Goal: Check status: Check status

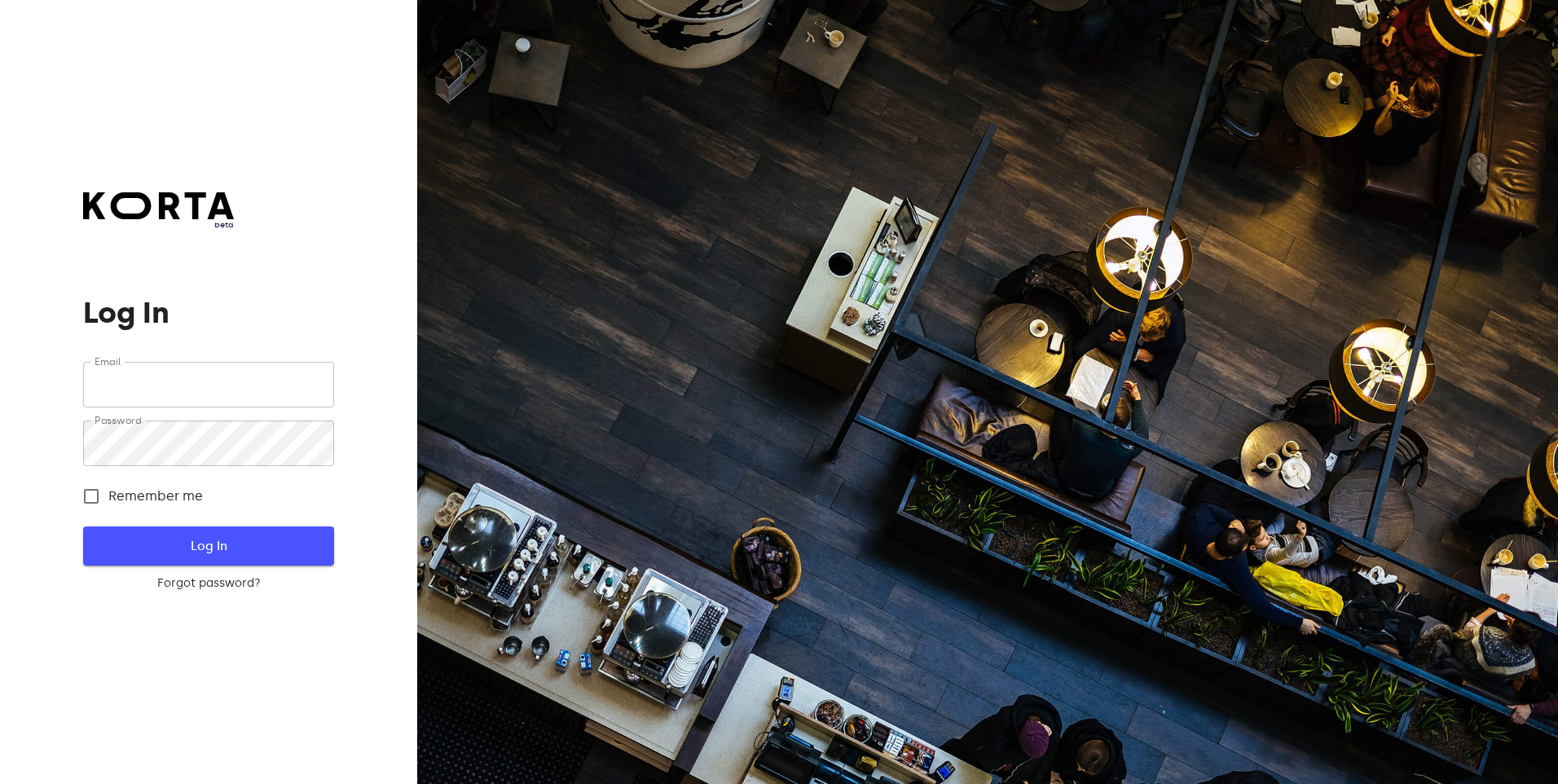
type input "[EMAIL_ADDRESS][DOMAIN_NAME]"
click at [220, 541] on span "Log In" at bounding box center [208, 546] width 198 height 21
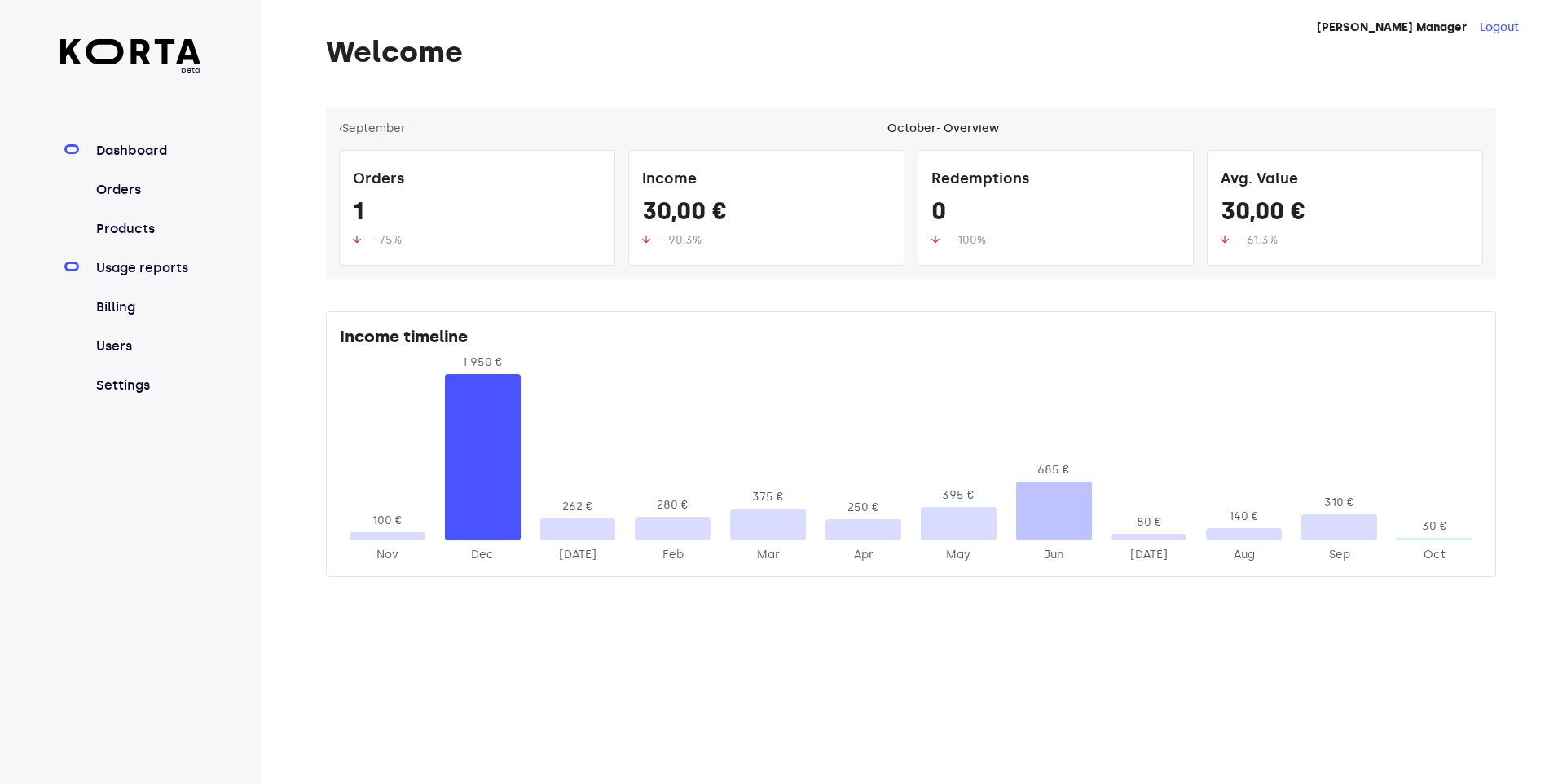
click at [128, 270] on link "Usage reports" at bounding box center [147, 267] width 108 height 20
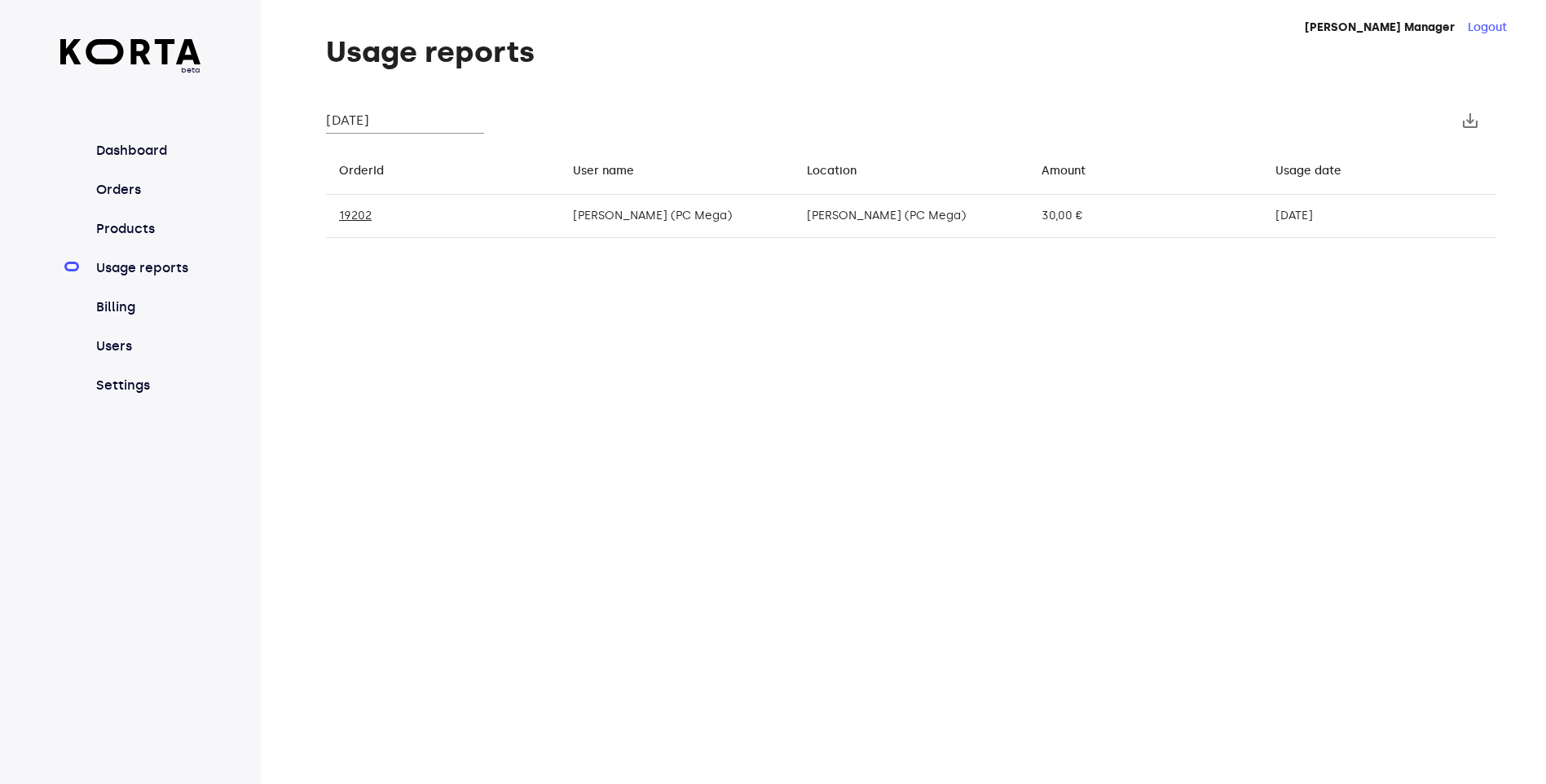
click at [408, 118] on input "[DATE]" at bounding box center [405, 119] width 158 height 26
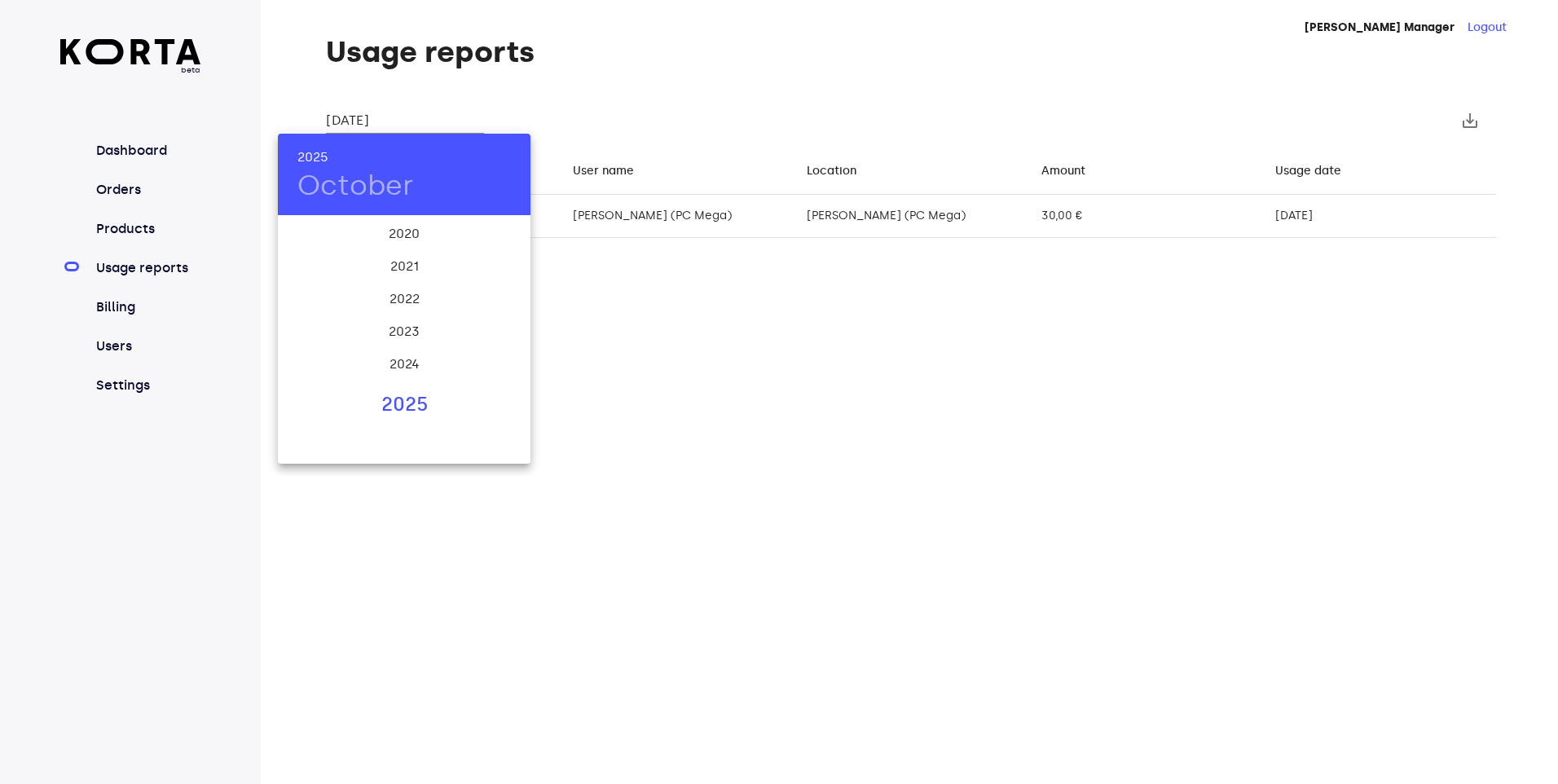
click at [396, 400] on div "2025" at bounding box center [404, 405] width 252 height 32
click at [489, 365] on div "Sep" at bounding box center [488, 370] width 84 height 61
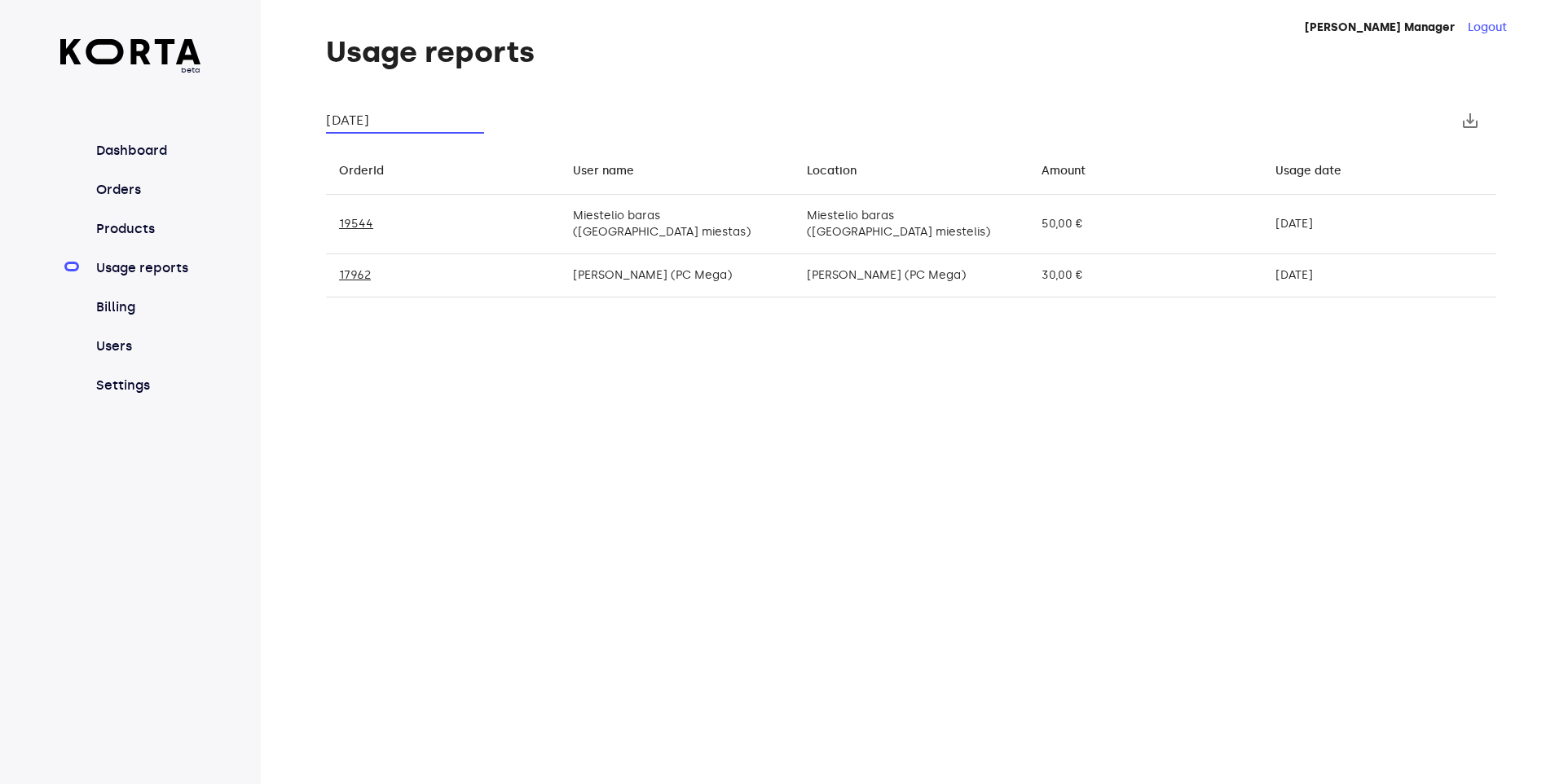
click at [615, 265] on td "[PERSON_NAME] (PC Mega)" at bounding box center [676, 276] width 234 height 44
click at [369, 123] on input "[DATE]" at bounding box center [405, 119] width 158 height 26
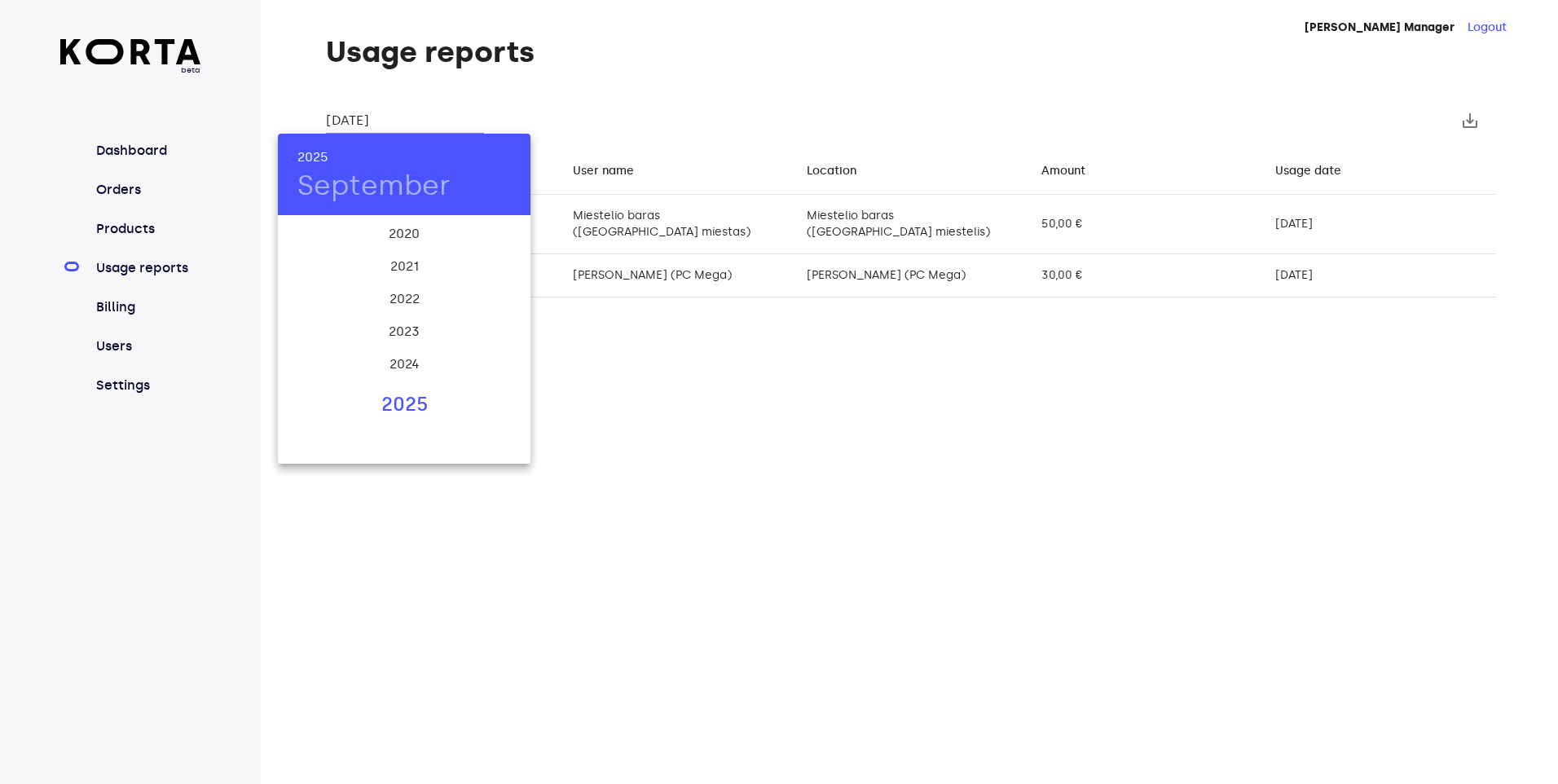
click at [395, 395] on div "2025" at bounding box center [404, 405] width 252 height 32
click at [331, 240] on div "Jan" at bounding box center [320, 247] width 84 height 61
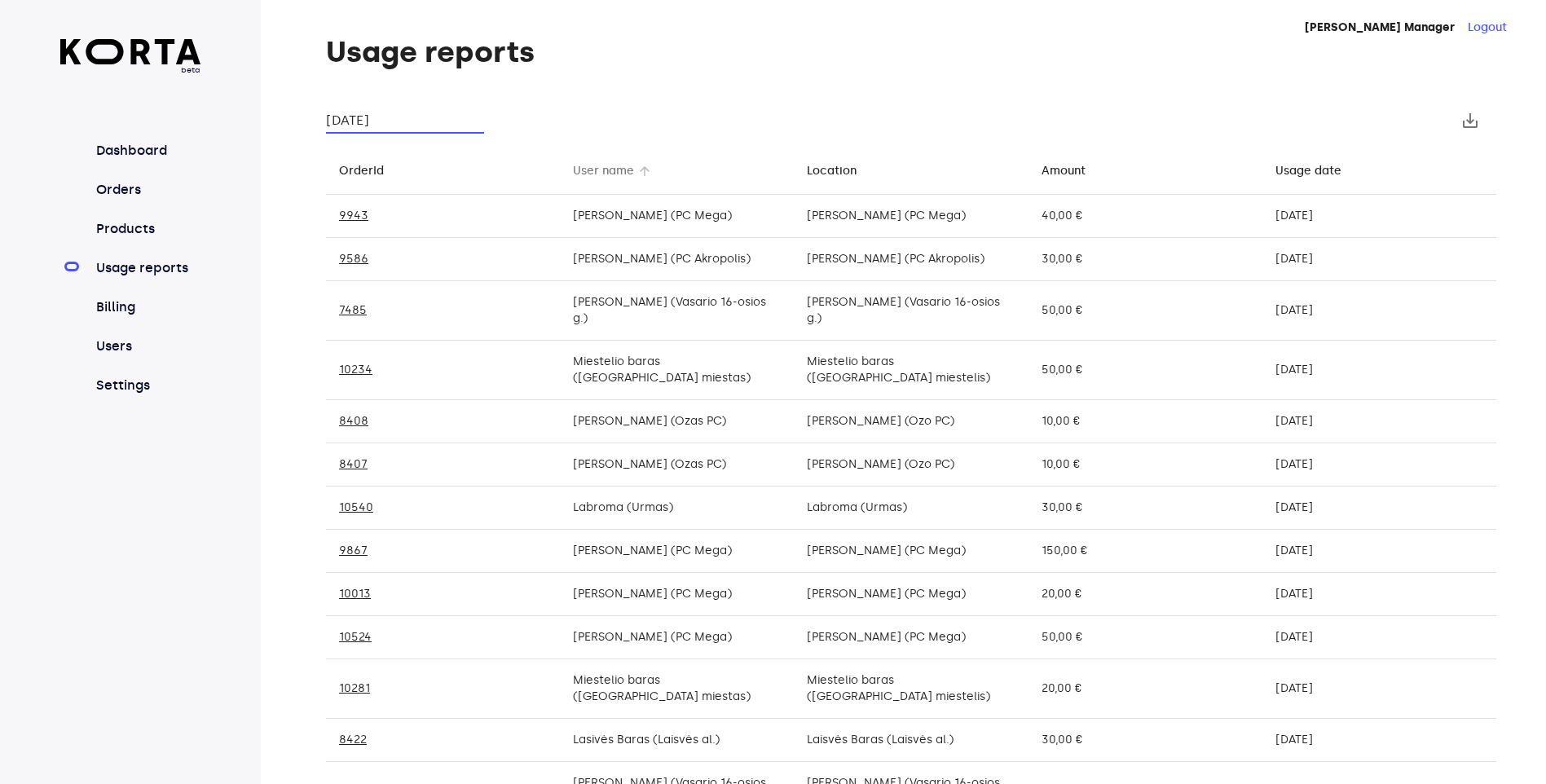
click at [590, 176] on div "User name" at bounding box center [603, 171] width 61 height 20
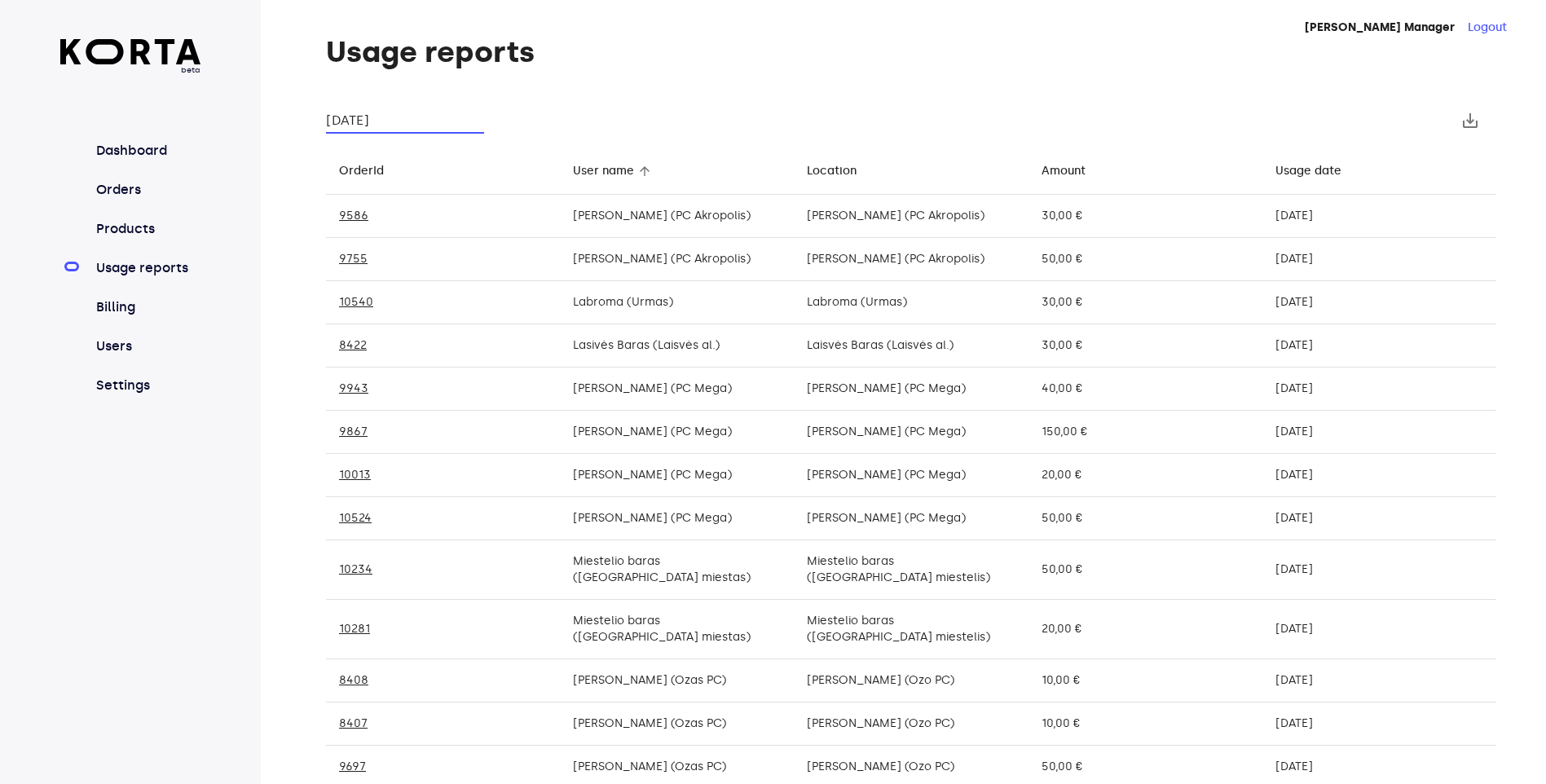
click at [420, 128] on input "[DATE]" at bounding box center [405, 119] width 158 height 26
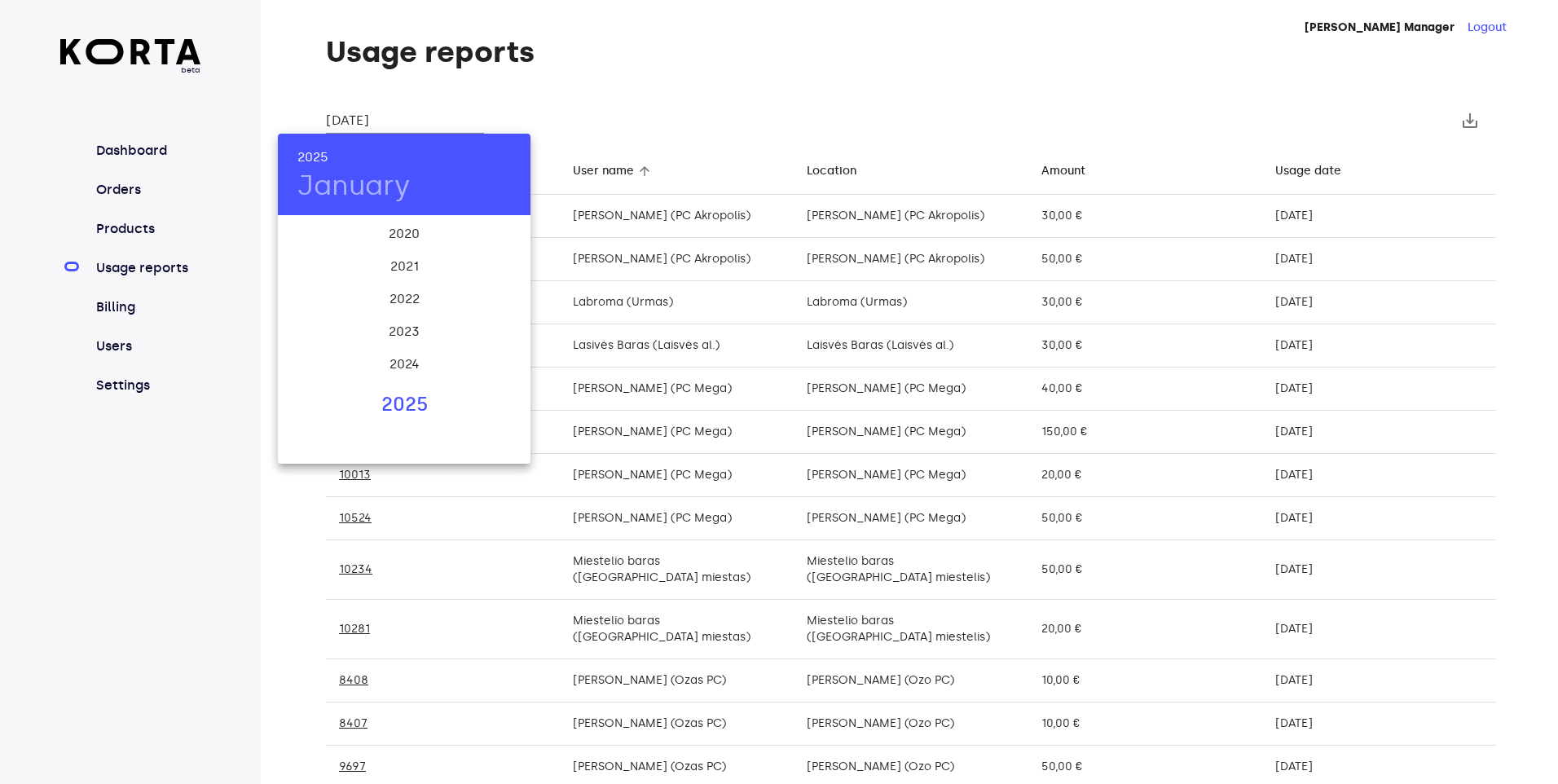
click at [407, 407] on div "2025" at bounding box center [404, 405] width 252 height 32
click at [412, 239] on div "Feb" at bounding box center [404, 247] width 84 height 61
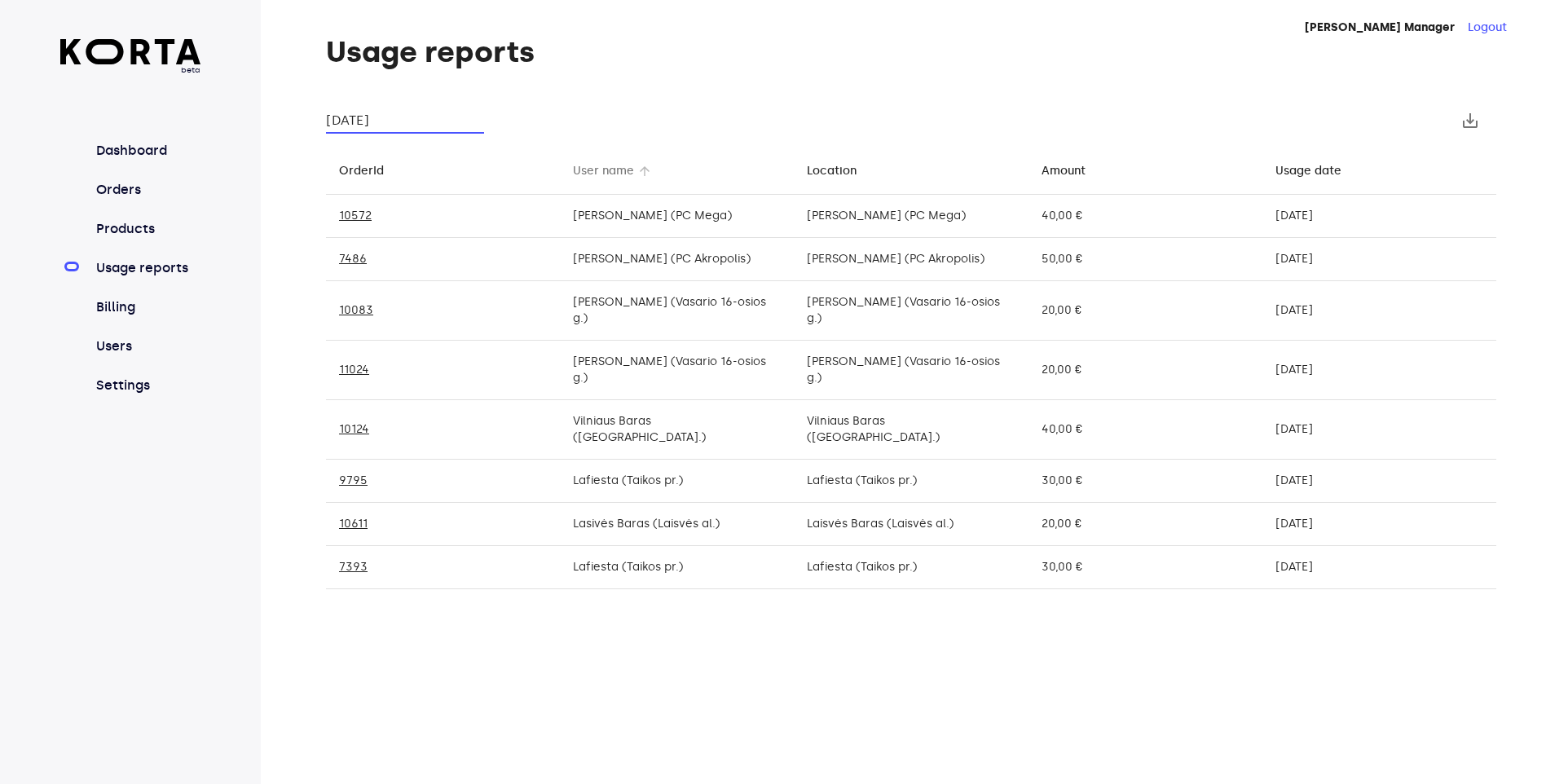
click at [616, 179] on div "User name" at bounding box center [603, 171] width 61 height 20
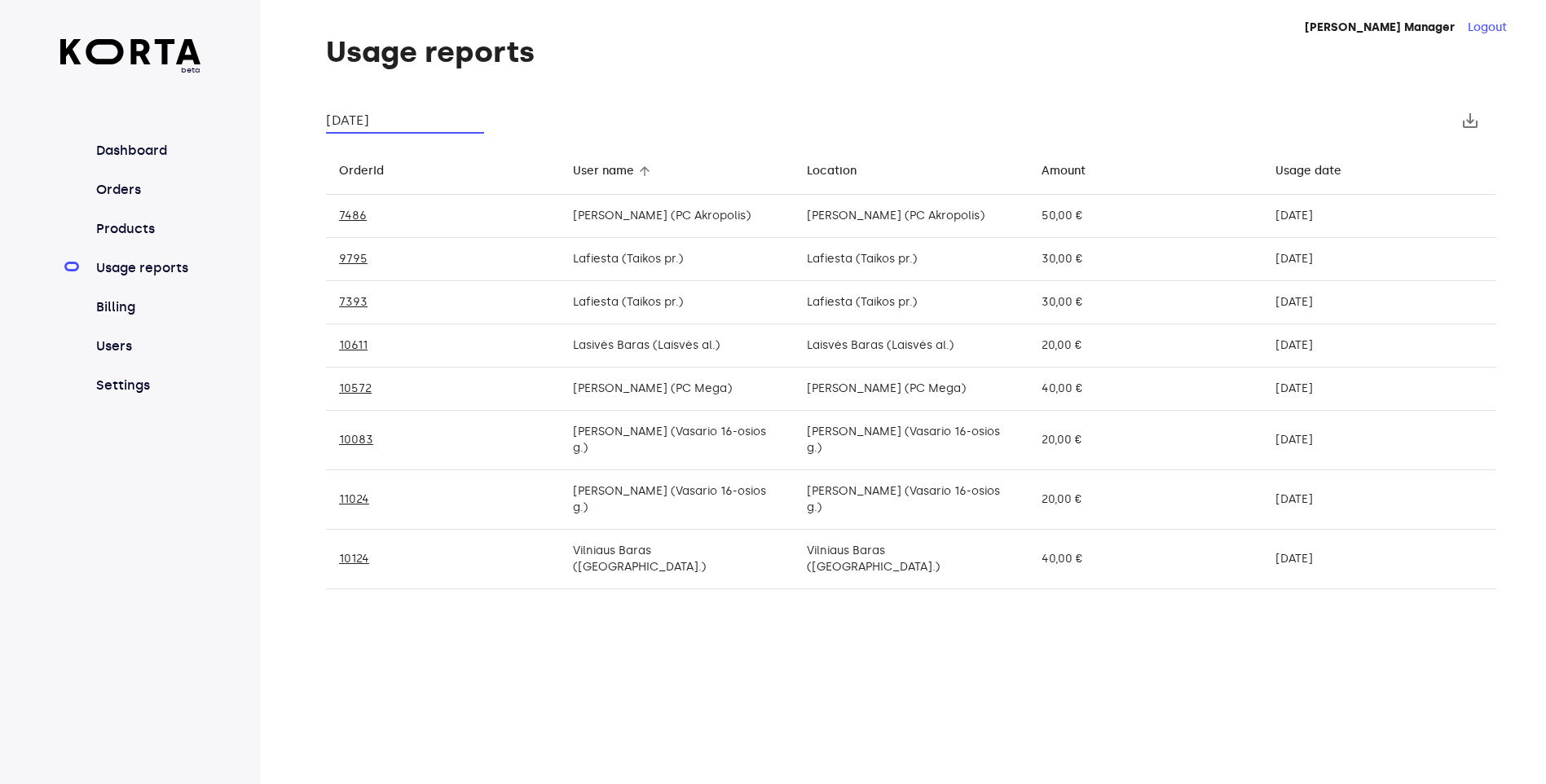
click at [394, 115] on input "[DATE]" at bounding box center [405, 119] width 158 height 26
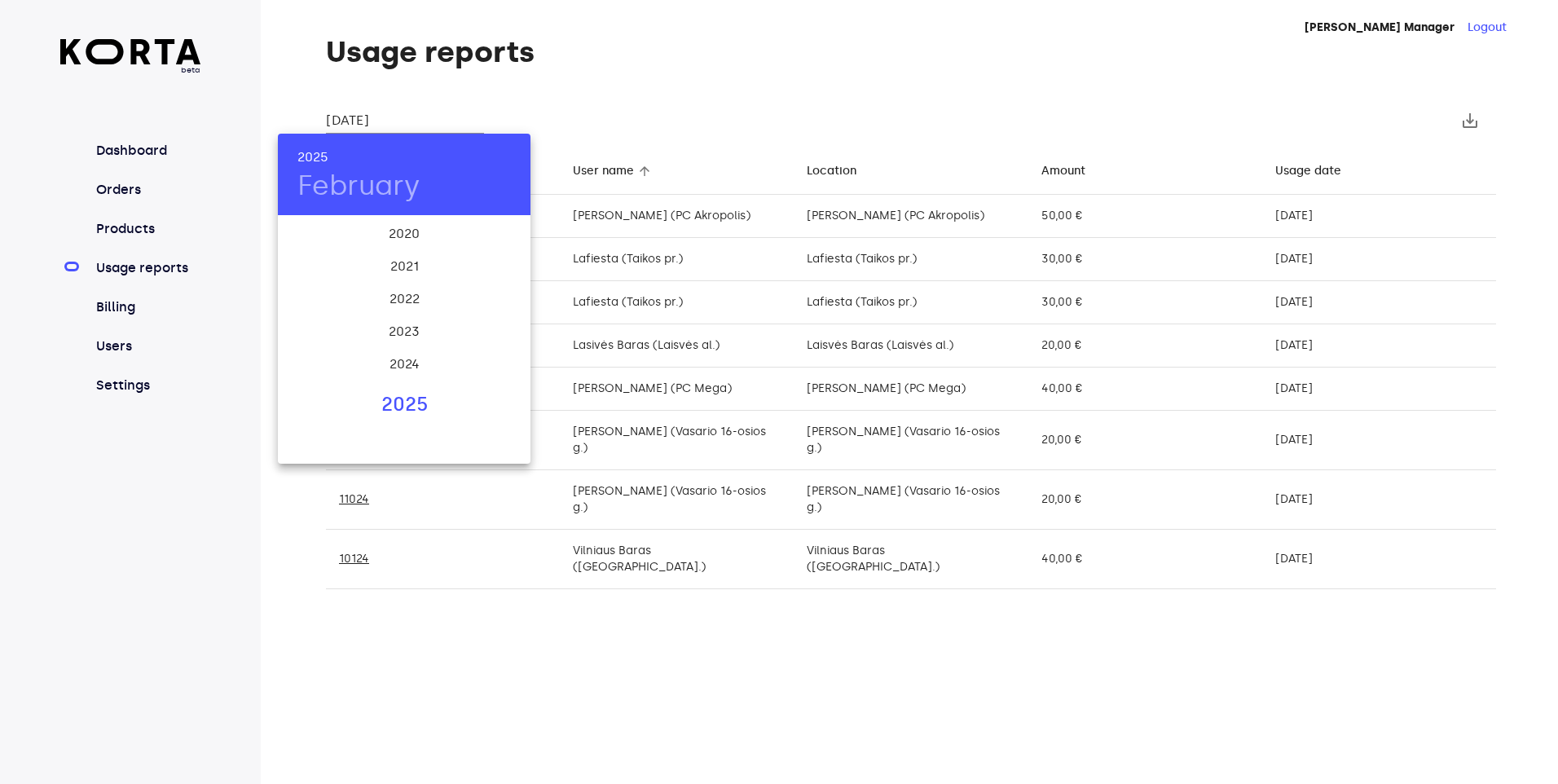
click at [406, 405] on div "2025" at bounding box center [404, 405] width 252 height 32
click at [494, 248] on div "Mar" at bounding box center [488, 247] width 84 height 61
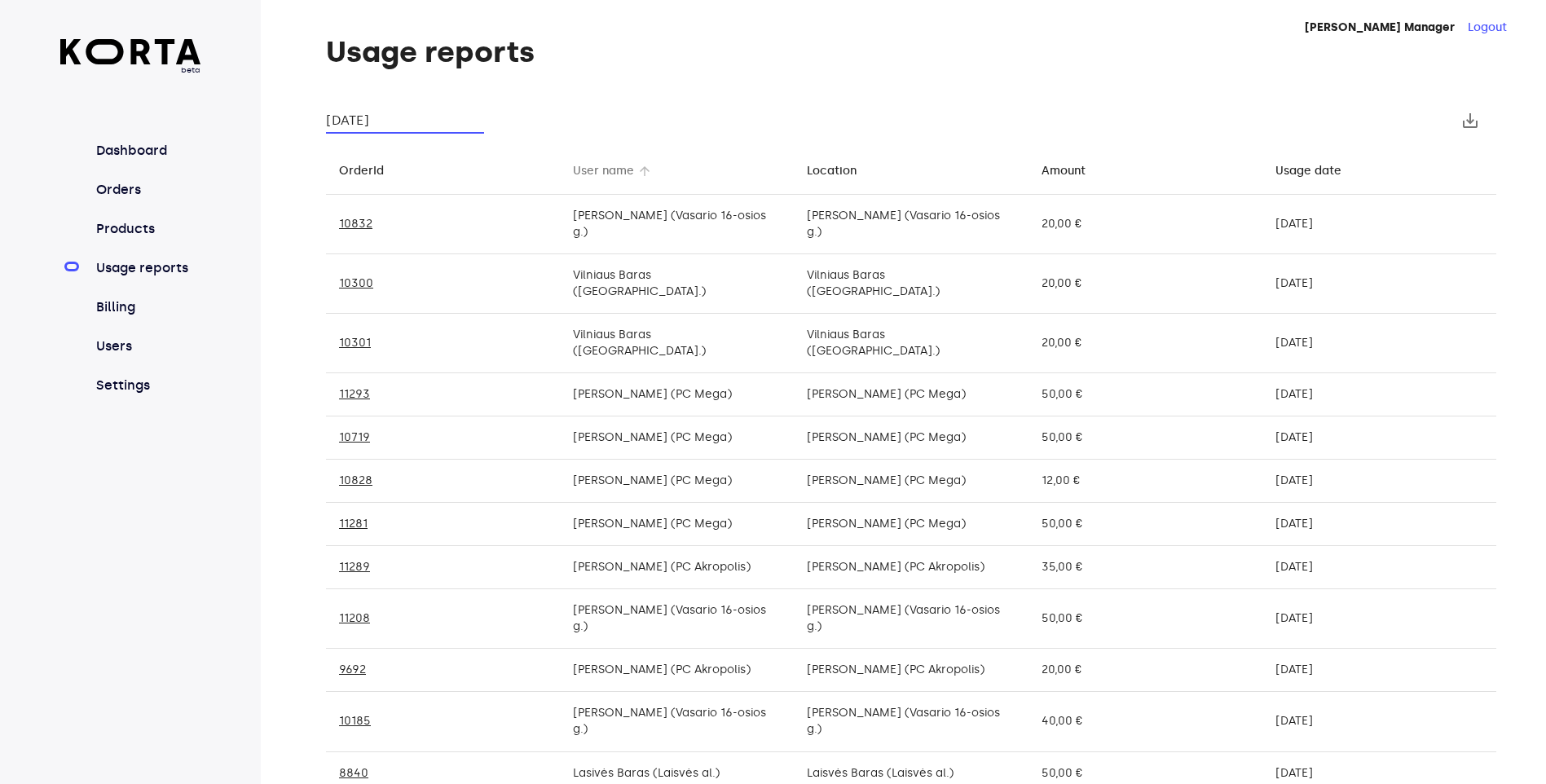
click at [588, 172] on div "User name" at bounding box center [603, 171] width 61 height 20
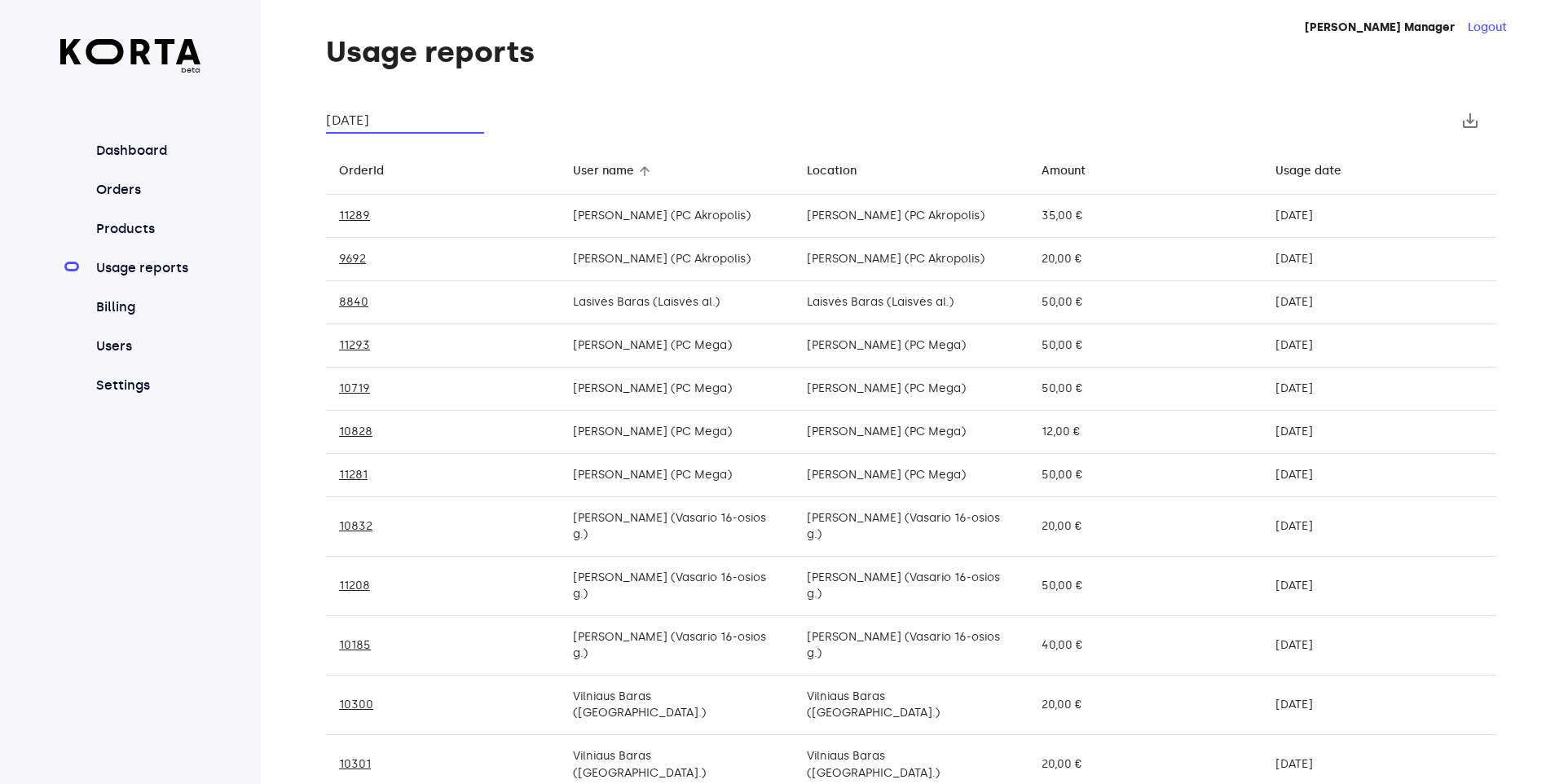
click at [410, 109] on input "[DATE]" at bounding box center [405, 119] width 158 height 26
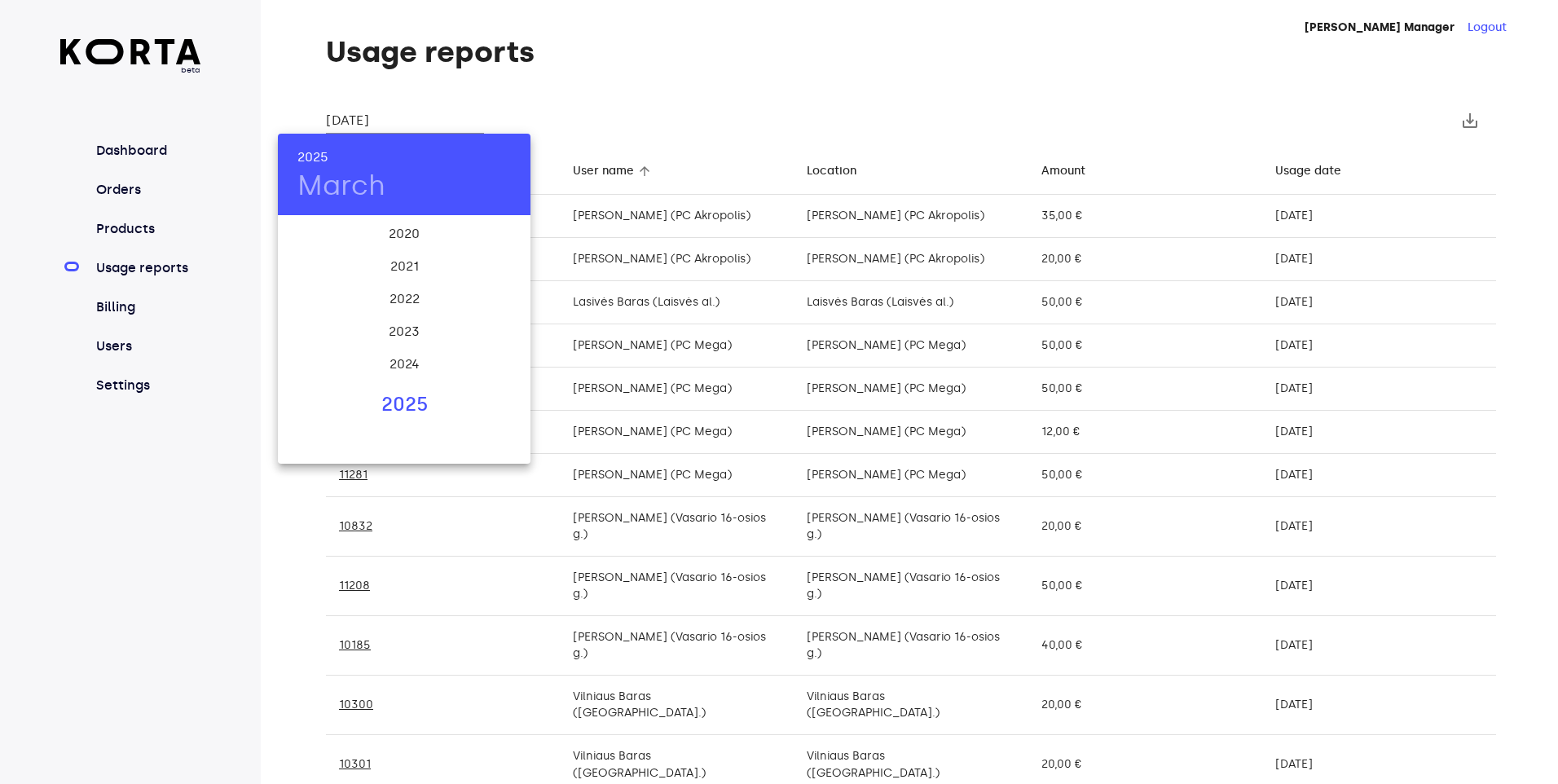
click at [391, 407] on div "2025" at bounding box center [404, 405] width 252 height 32
click at [321, 305] on div "Apr" at bounding box center [320, 309] width 84 height 61
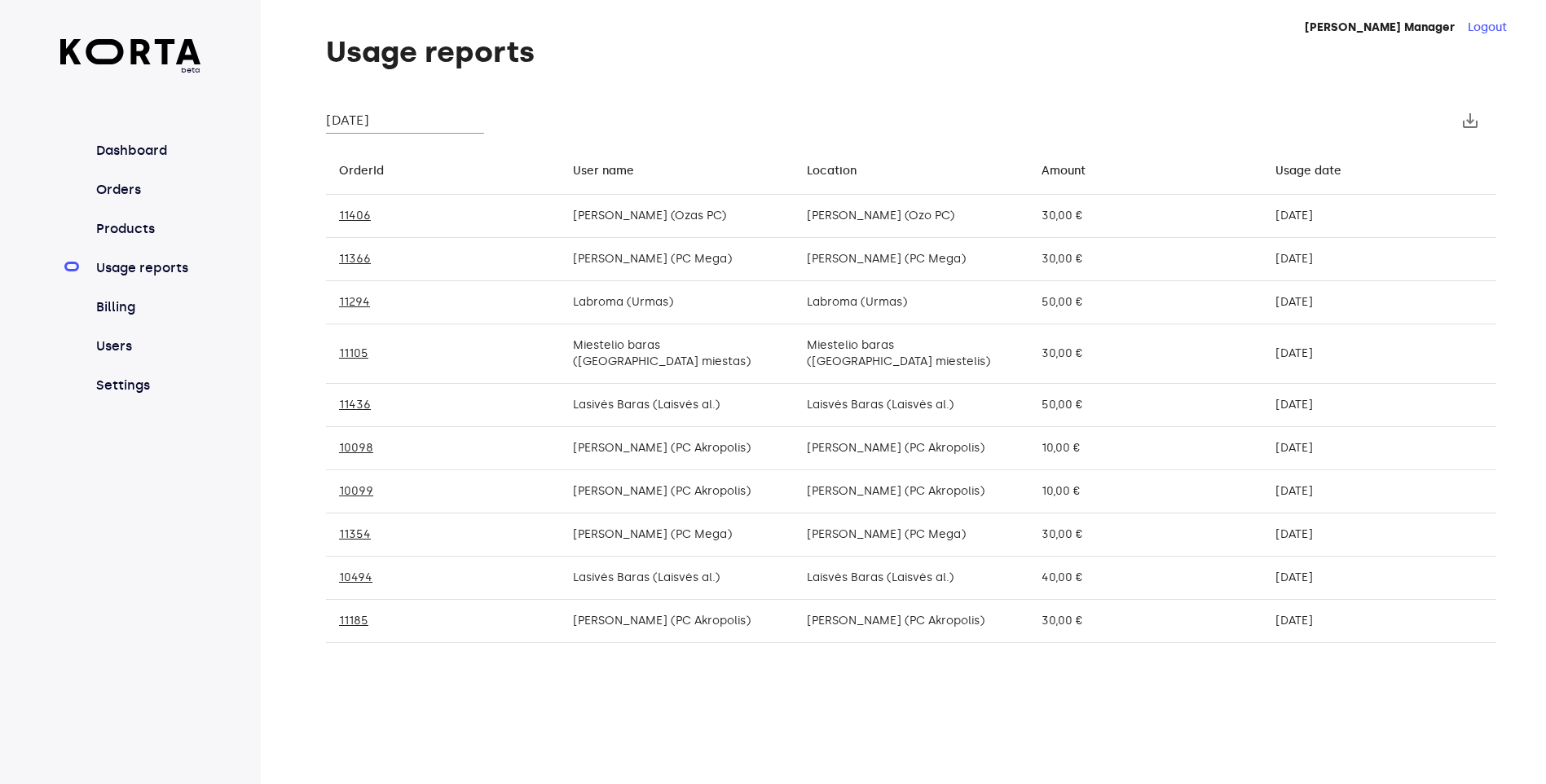
click at [592, 184] on th "User name arrow_downward" at bounding box center [676, 171] width 234 height 48
click at [594, 178] on div "User name" at bounding box center [603, 171] width 61 height 20
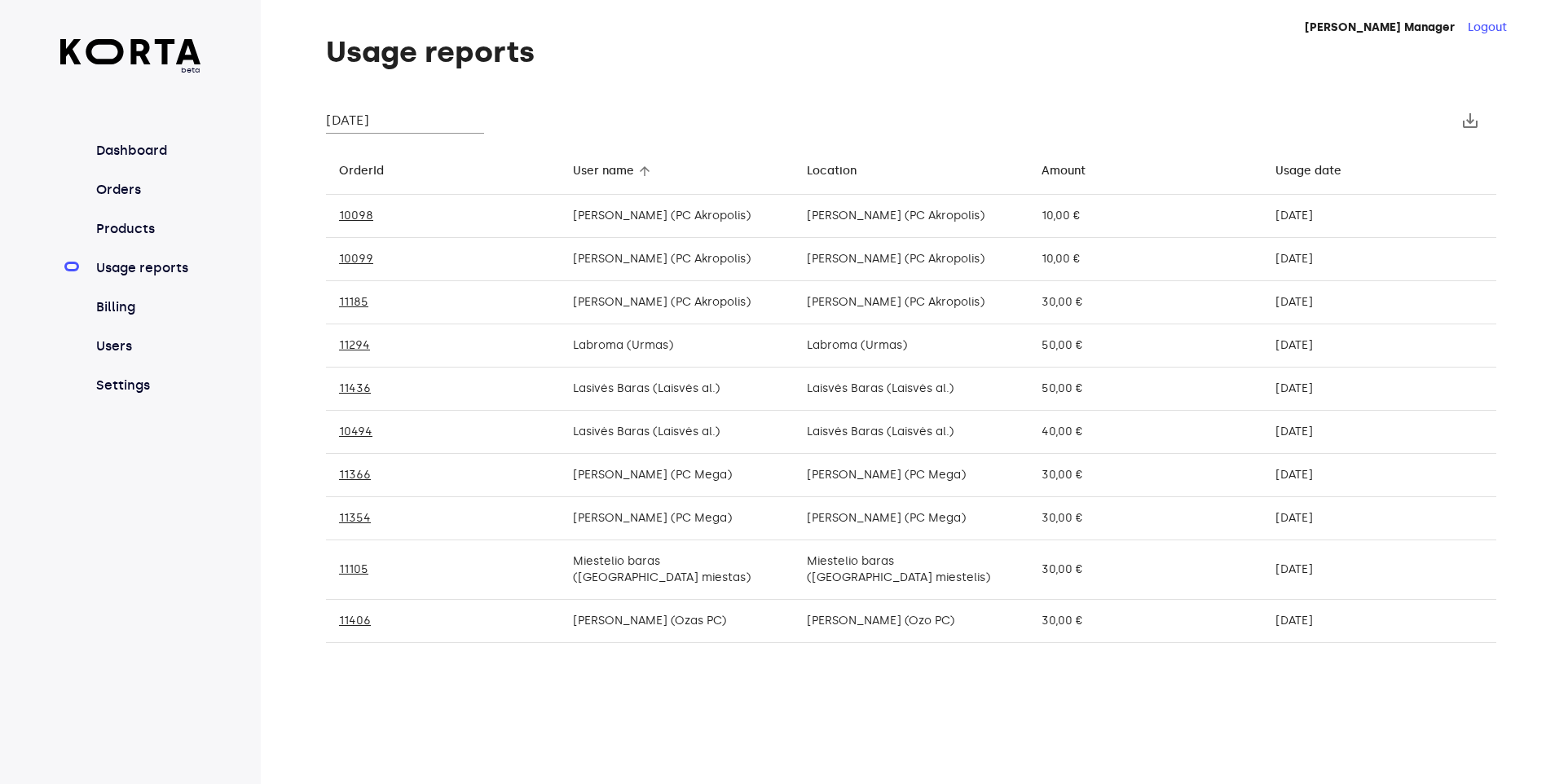
click at [354, 118] on input "[DATE]" at bounding box center [405, 119] width 158 height 26
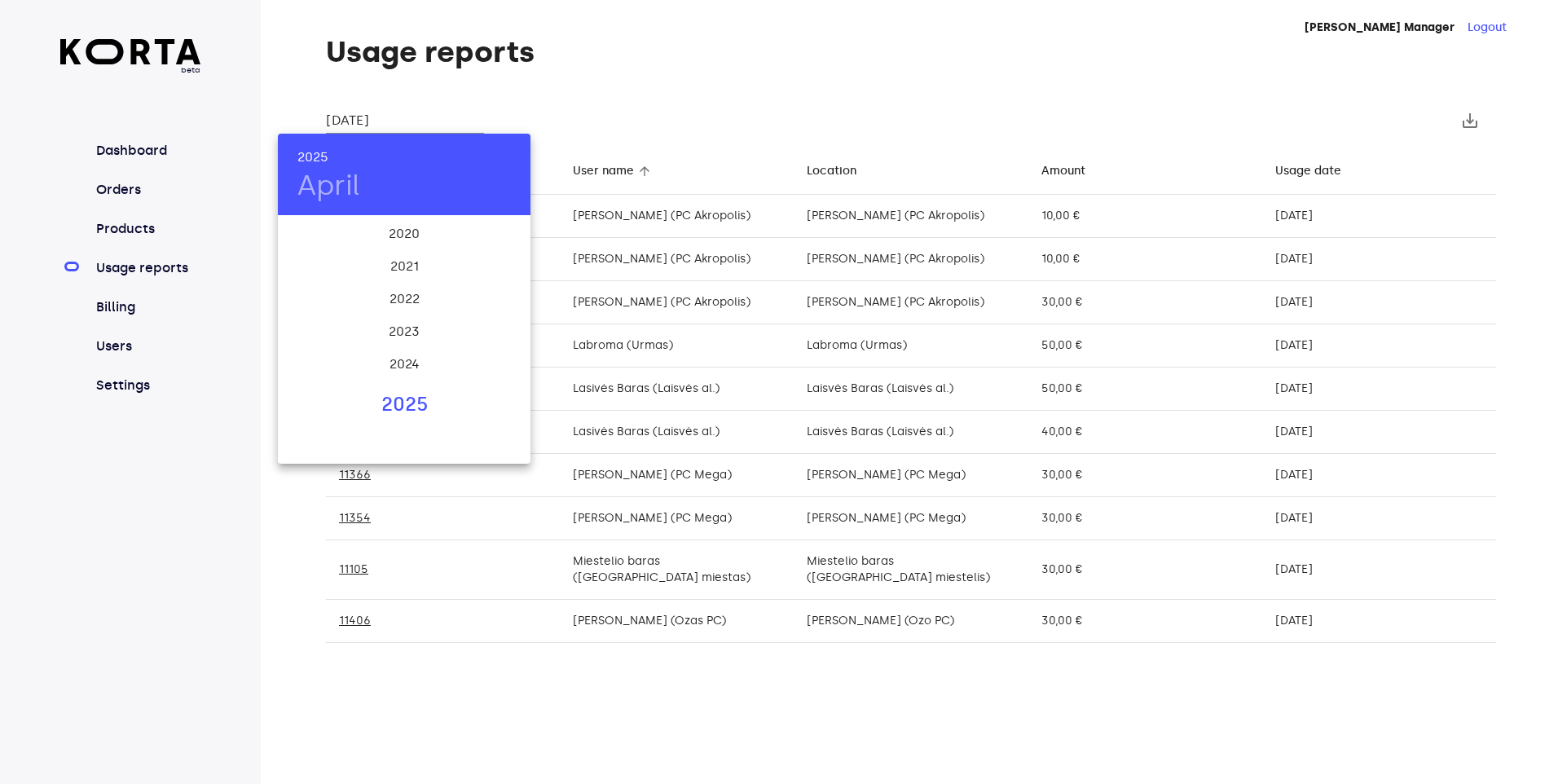
click at [395, 410] on div "2025" at bounding box center [404, 405] width 252 height 32
click at [408, 308] on div "May" at bounding box center [404, 309] width 84 height 61
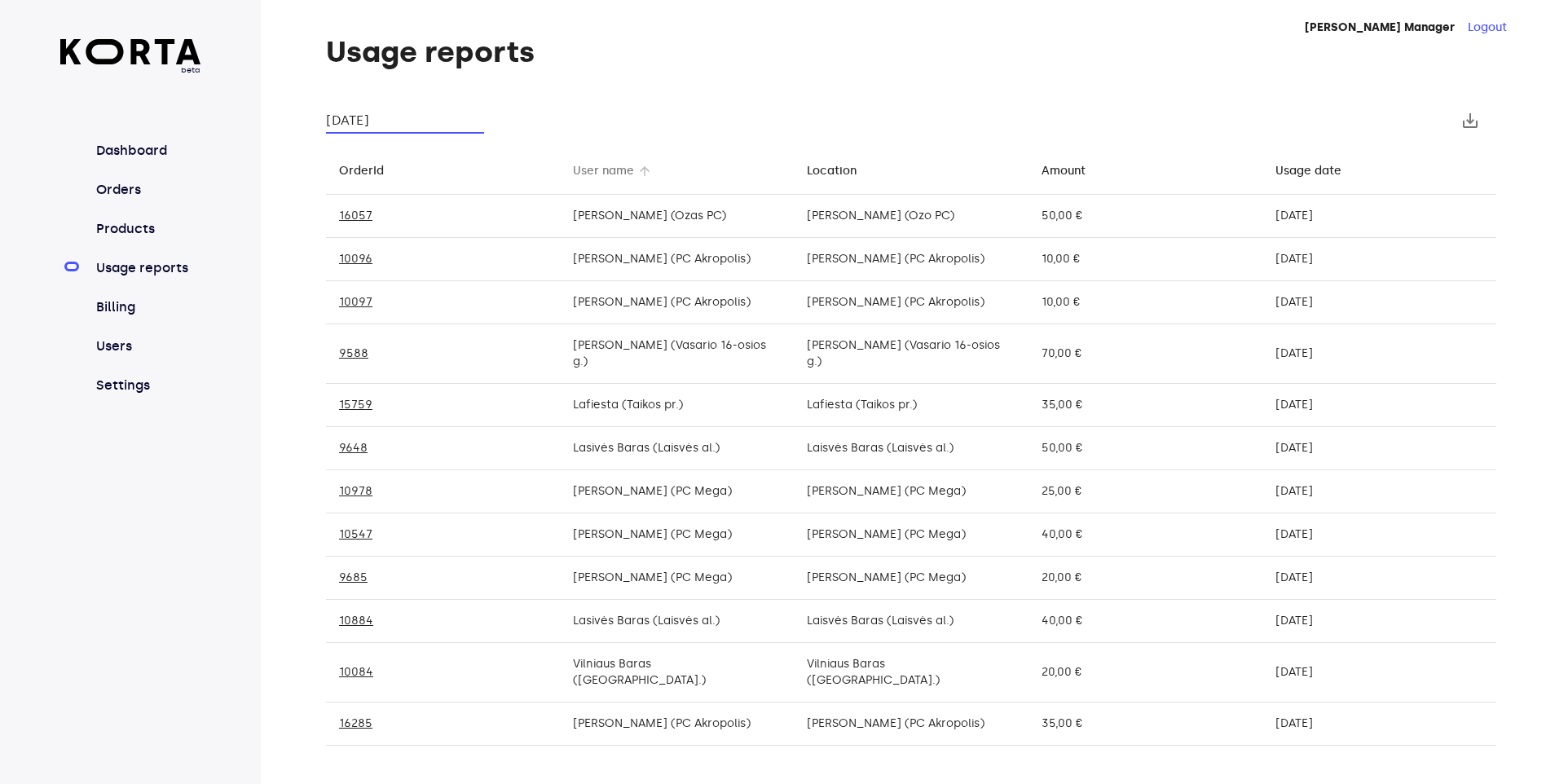
click at [596, 174] on div "User name" at bounding box center [603, 171] width 61 height 20
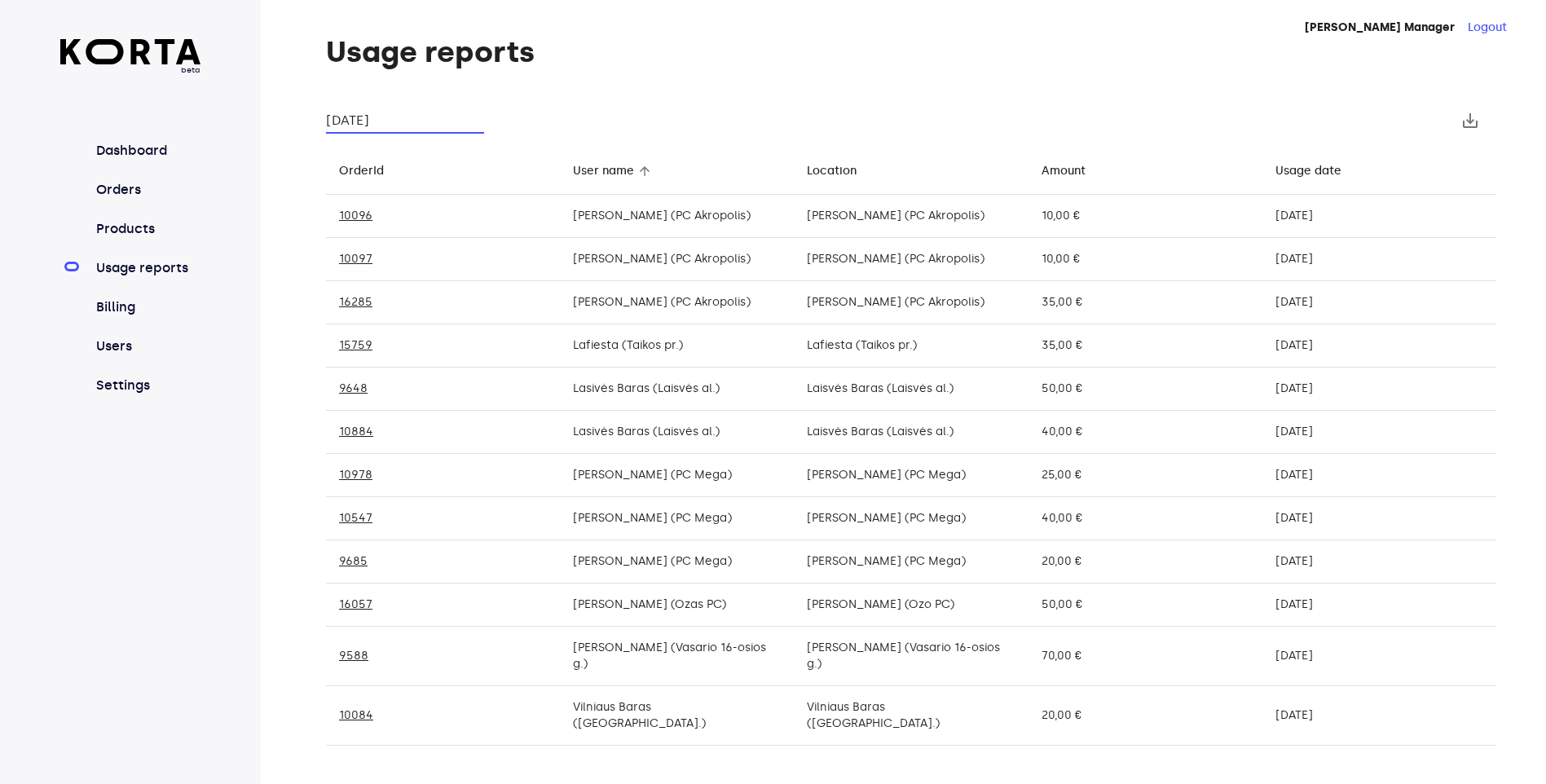
click at [385, 122] on input "[DATE]" at bounding box center [405, 119] width 158 height 26
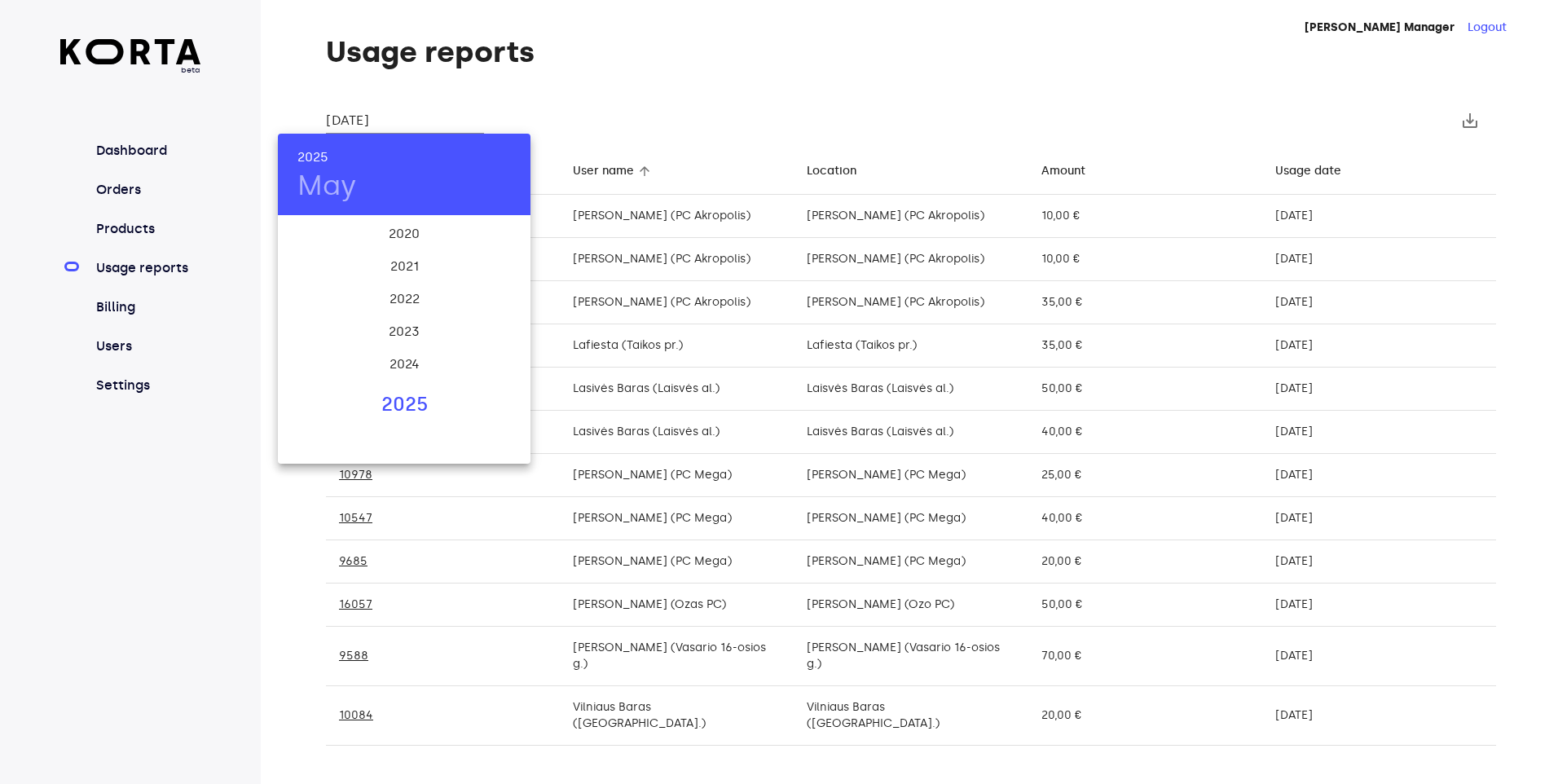
click at [400, 406] on div "2025" at bounding box center [404, 405] width 252 height 32
click at [489, 307] on div "Jun" at bounding box center [488, 309] width 84 height 61
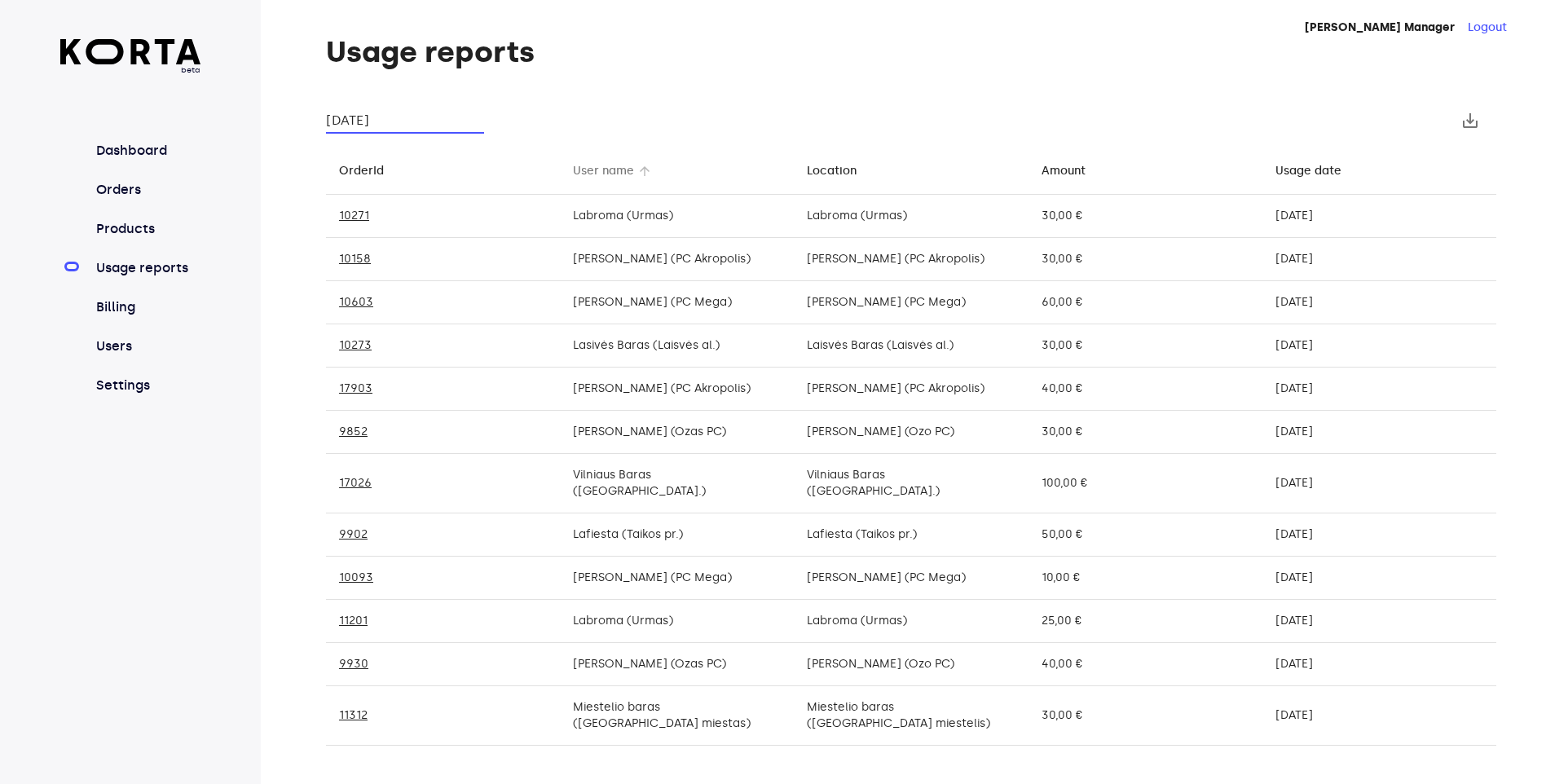
click at [600, 175] on div "User name" at bounding box center [603, 171] width 61 height 20
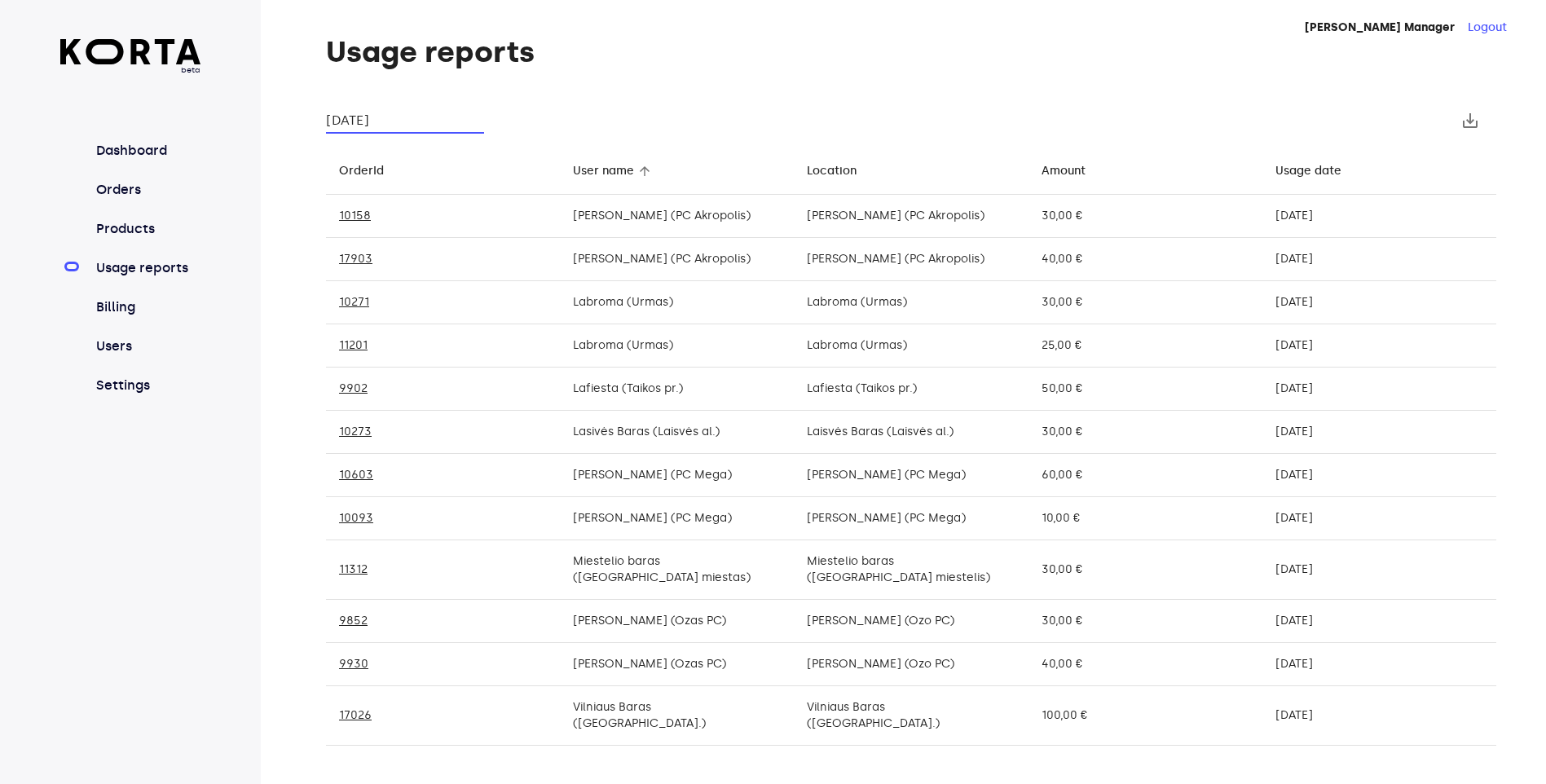
click at [383, 124] on input "[DATE]" at bounding box center [405, 119] width 158 height 26
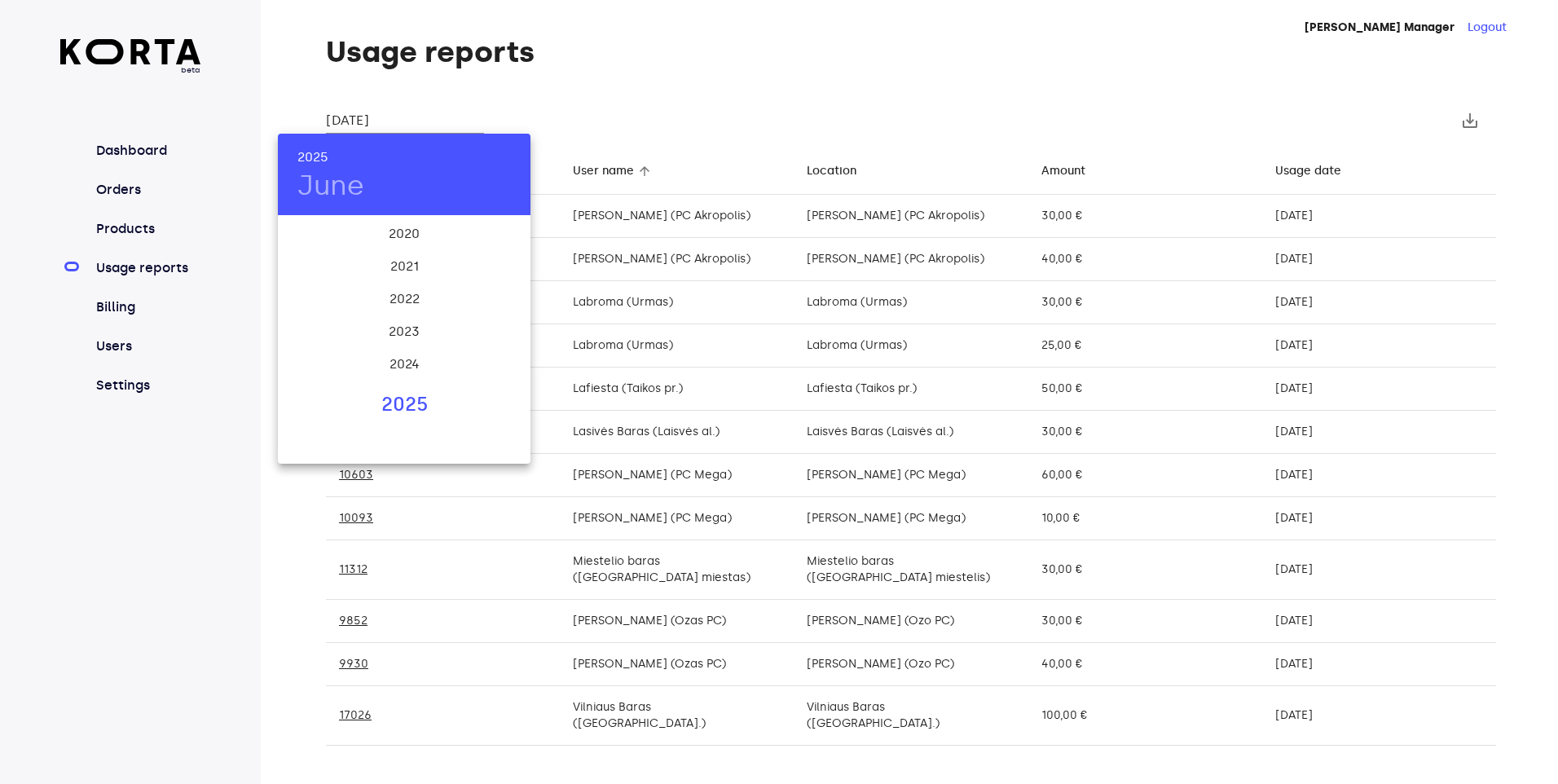
click at [413, 404] on div "2025" at bounding box center [404, 405] width 252 height 32
click at [320, 371] on div "[DATE]" at bounding box center [320, 370] width 84 height 61
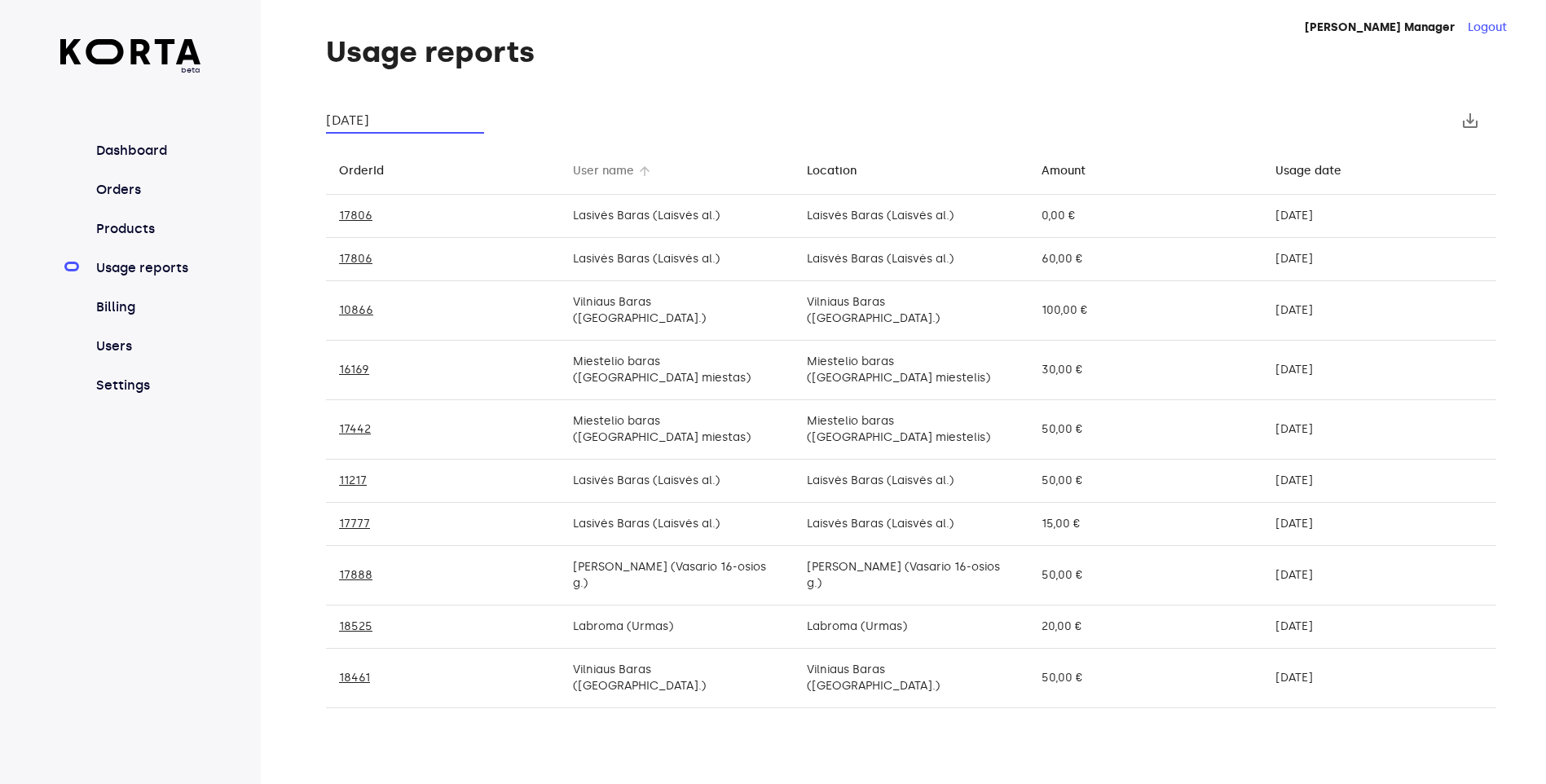
click at [614, 177] on div "User name" at bounding box center [603, 171] width 61 height 20
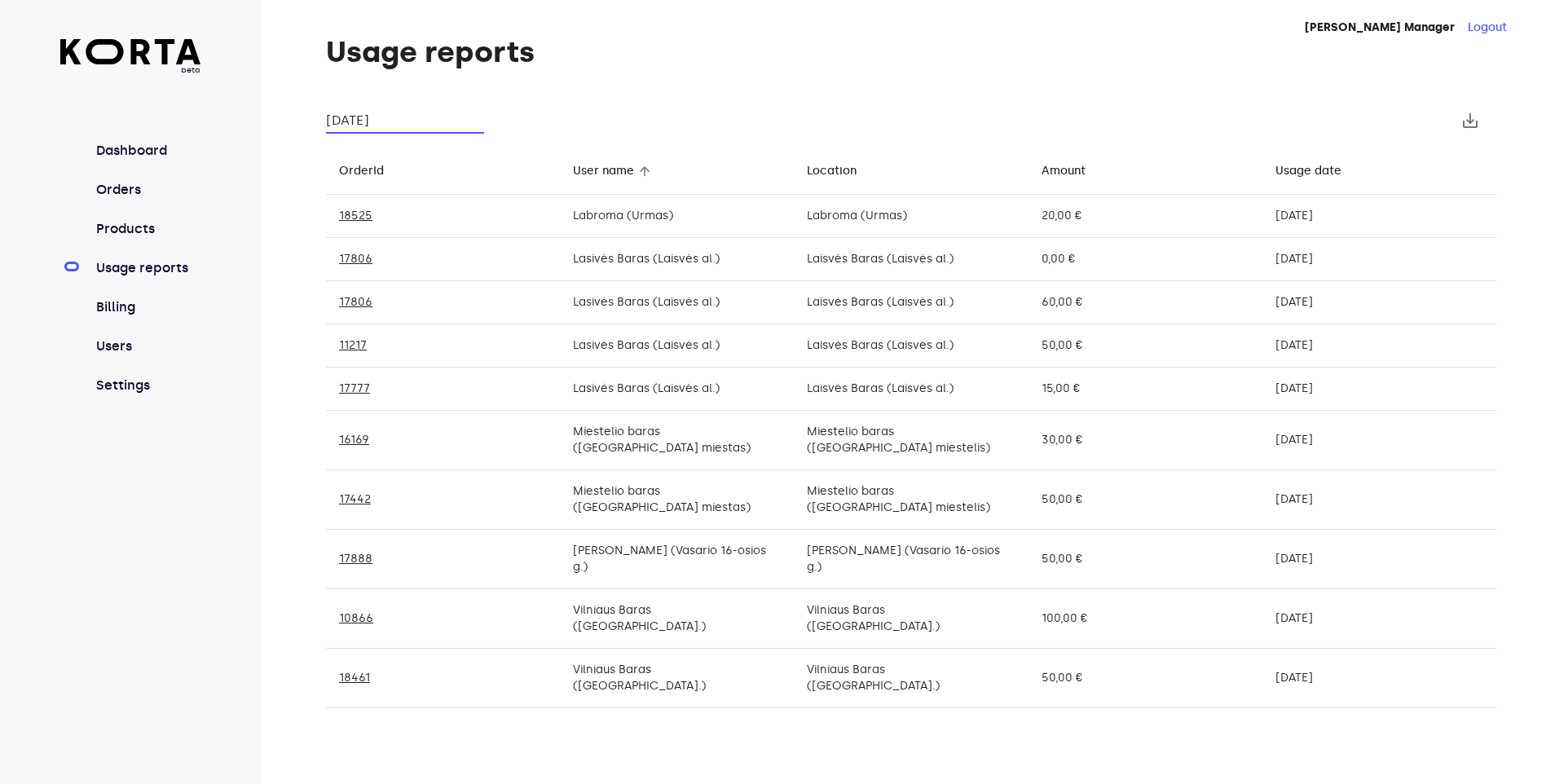
click at [396, 119] on input "[DATE]" at bounding box center [405, 119] width 158 height 26
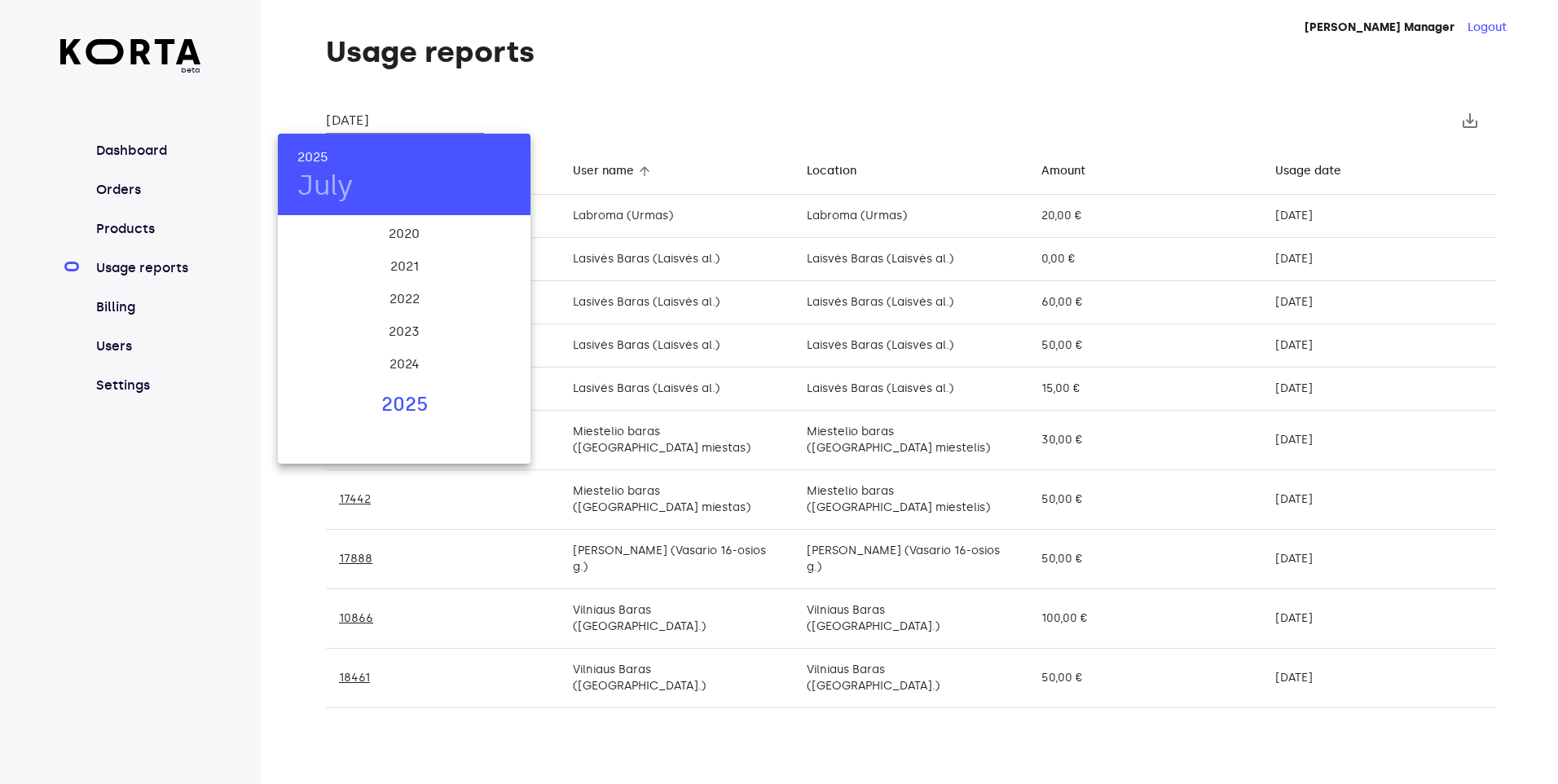
click at [412, 407] on div "2025" at bounding box center [404, 405] width 252 height 32
click at [403, 368] on div "Aug" at bounding box center [404, 370] width 84 height 61
type input "[DATE]"
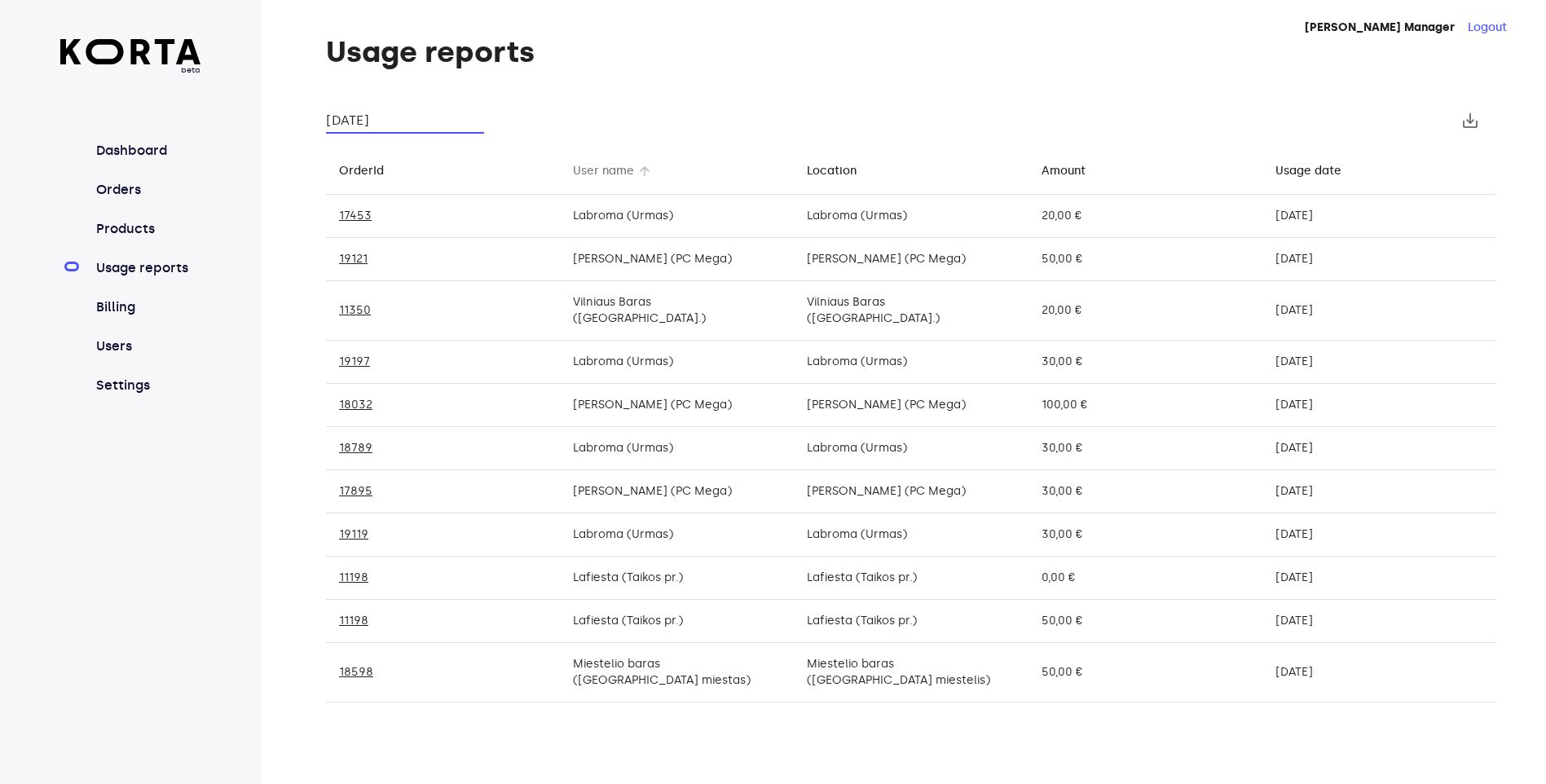
click at [604, 173] on div "User name" at bounding box center [603, 171] width 61 height 20
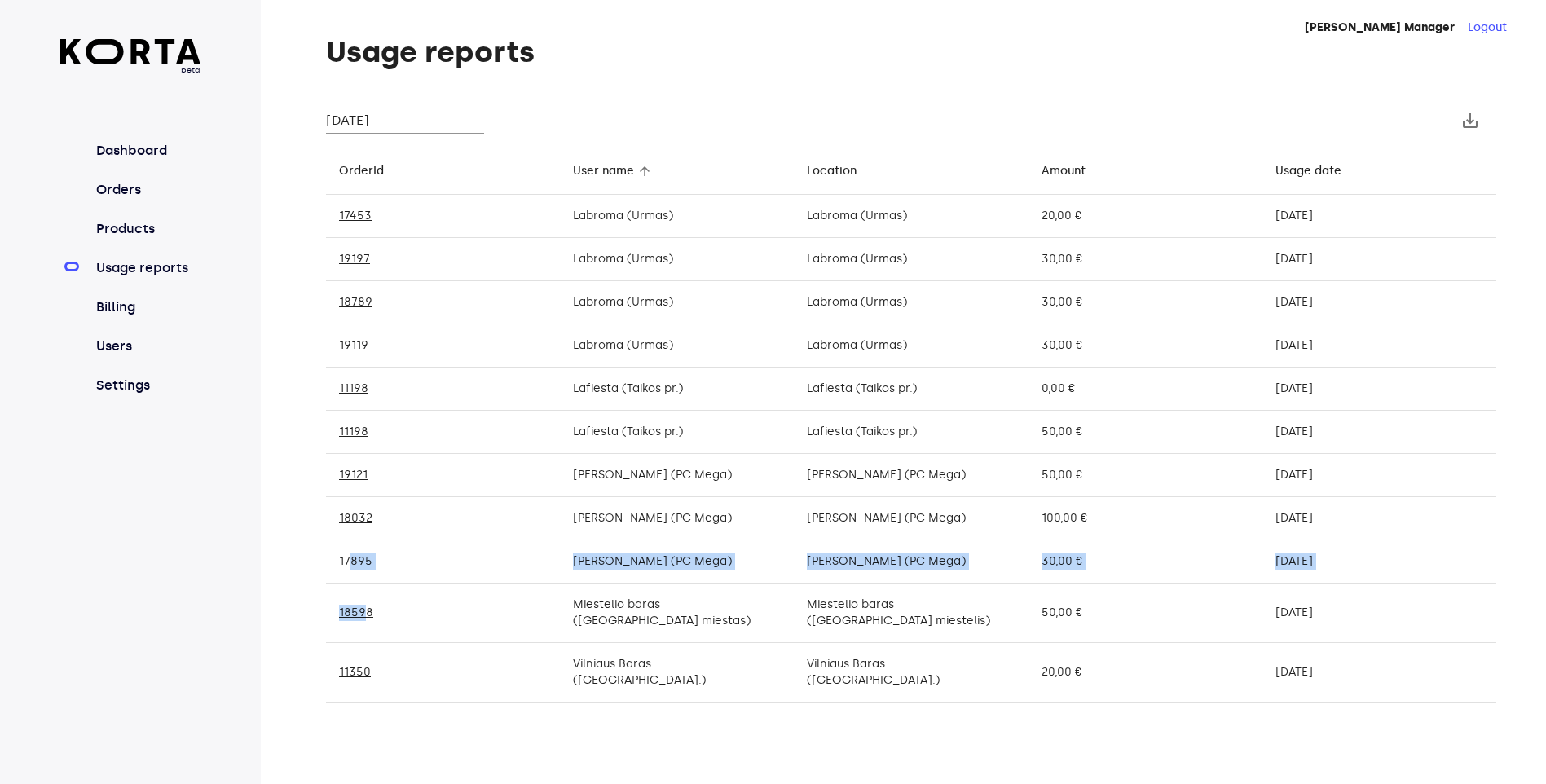
drag, startPoint x: 353, startPoint y: 547, endPoint x: 368, endPoint y: 585, distance: 40.9
click at [368, 585] on tbody "17453 Labroma (Urmas) Labroma (Urmas) 20,00 € [DATE] 19197 Labroma (Urmas) Labr…" at bounding box center [911, 628] width 1170 height 867
drag, startPoint x: 368, startPoint y: 585, endPoint x: 352, endPoint y: 560, distance: 29.7
click at [352, 560] on link "17895" at bounding box center [355, 560] width 33 height 14
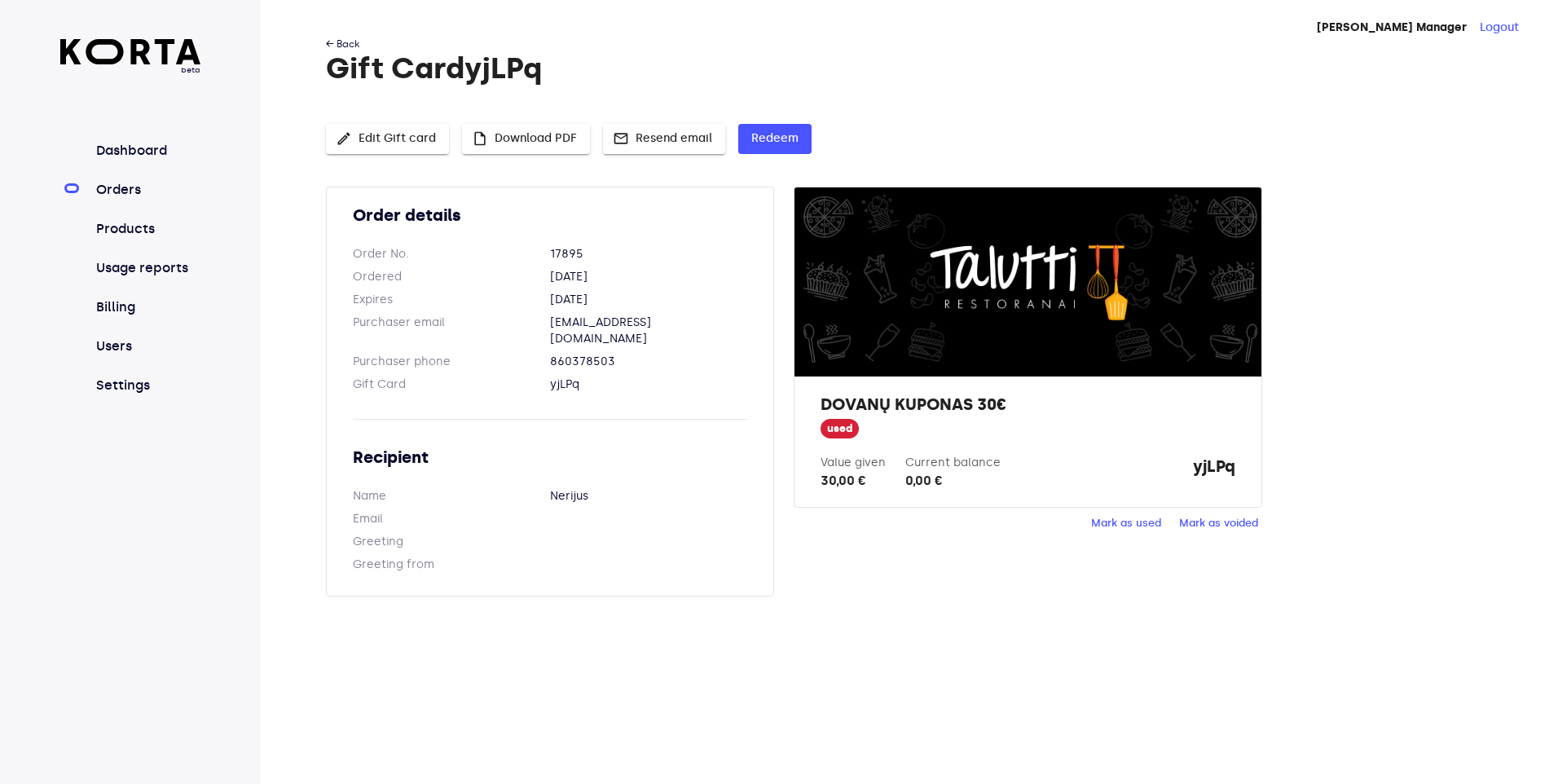
click at [345, 46] on link "← Back" at bounding box center [342, 44] width 33 height 11
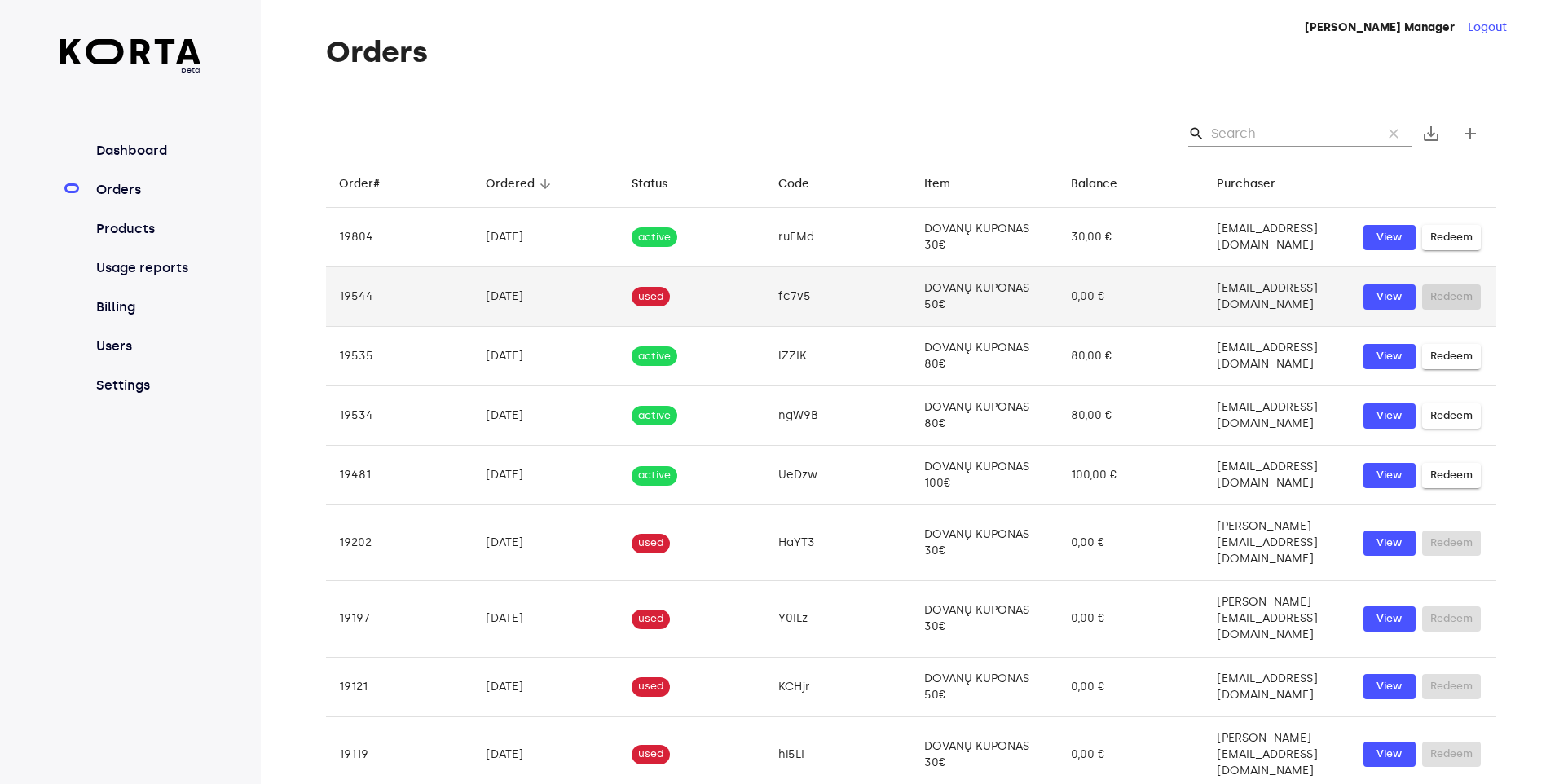
click at [376, 293] on td "19544" at bounding box center [399, 297] width 147 height 60
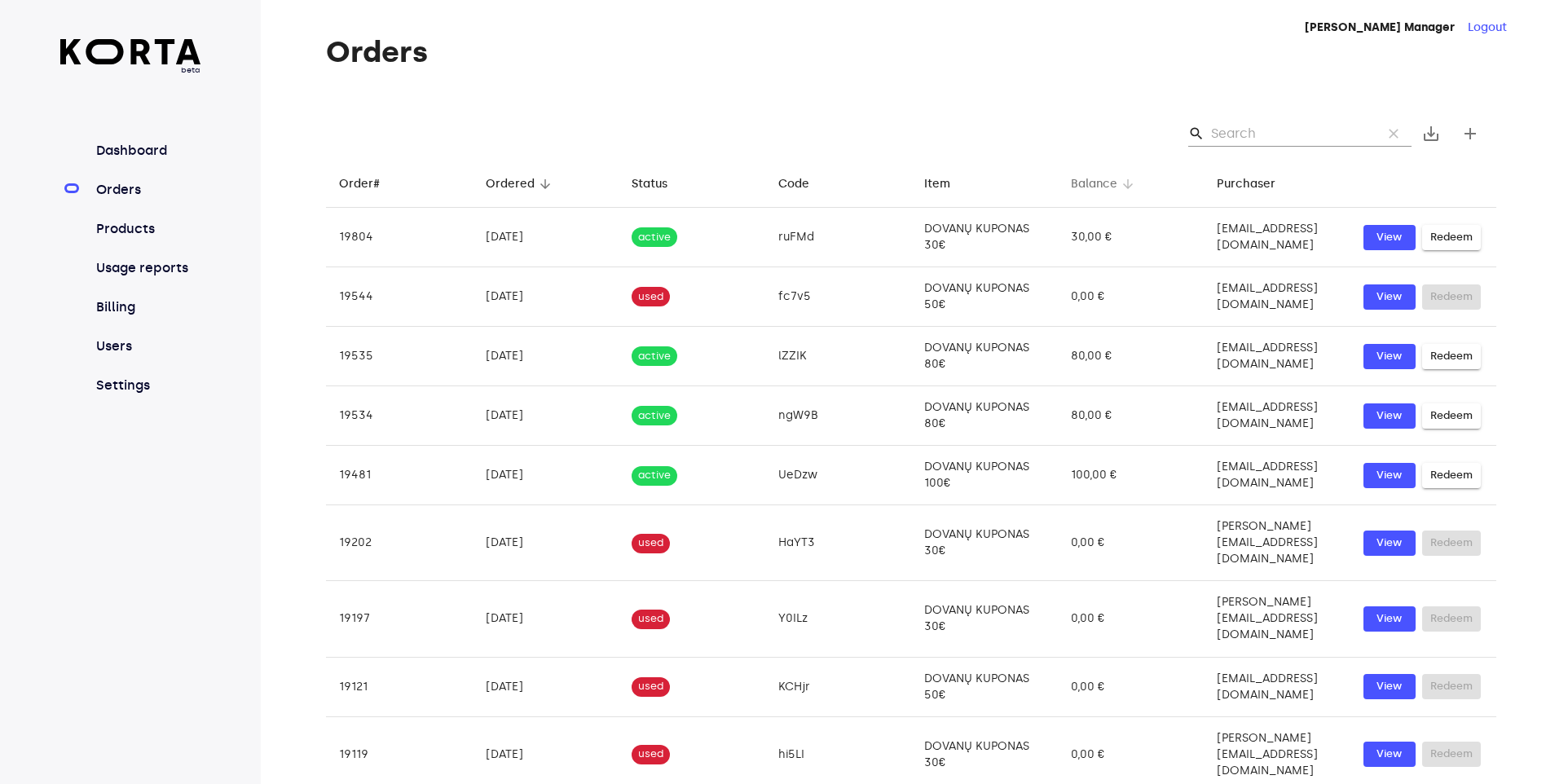
click at [1071, 185] on div "Balance" at bounding box center [1094, 184] width 46 height 20
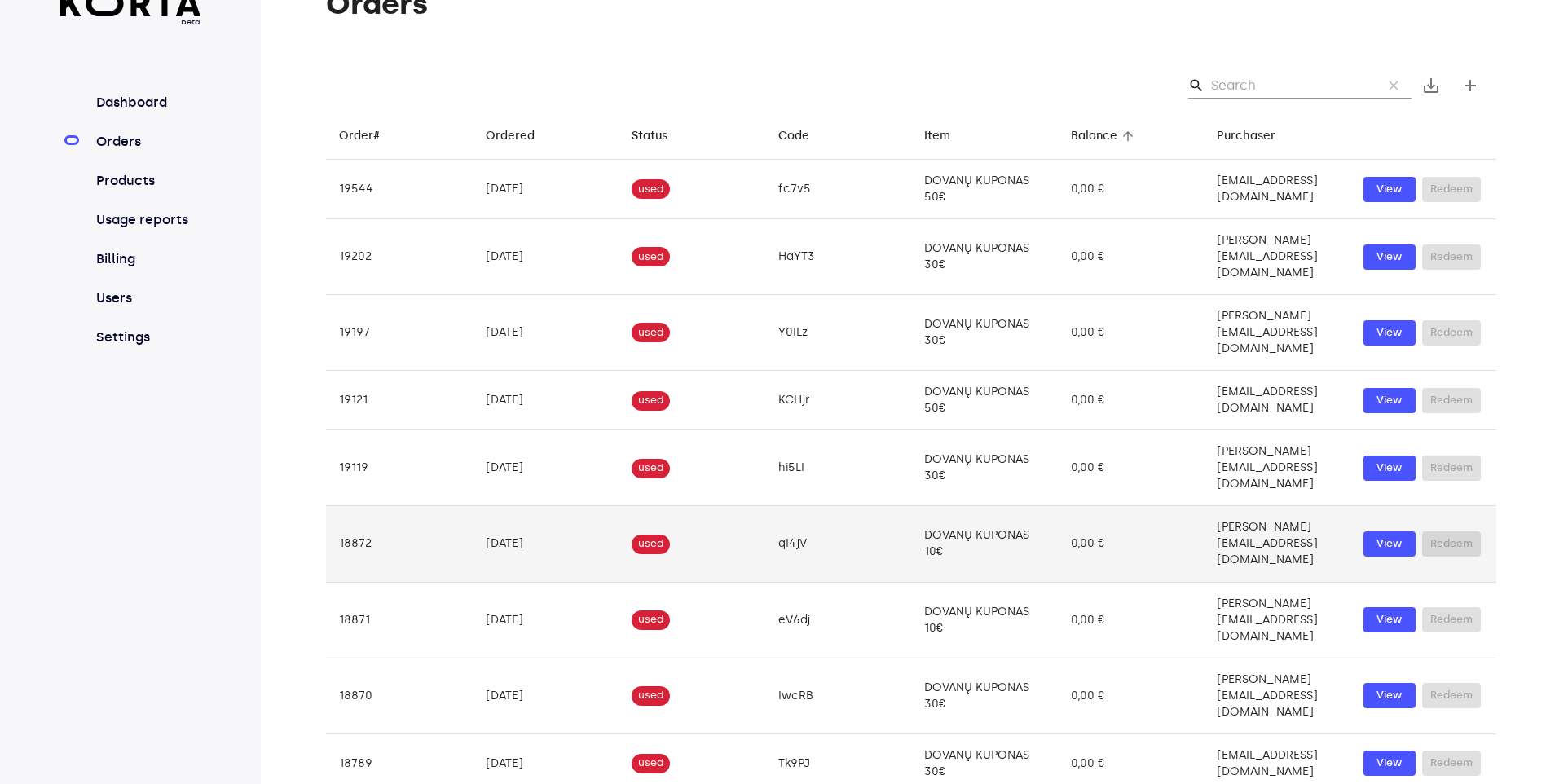
scroll to position [62, 0]
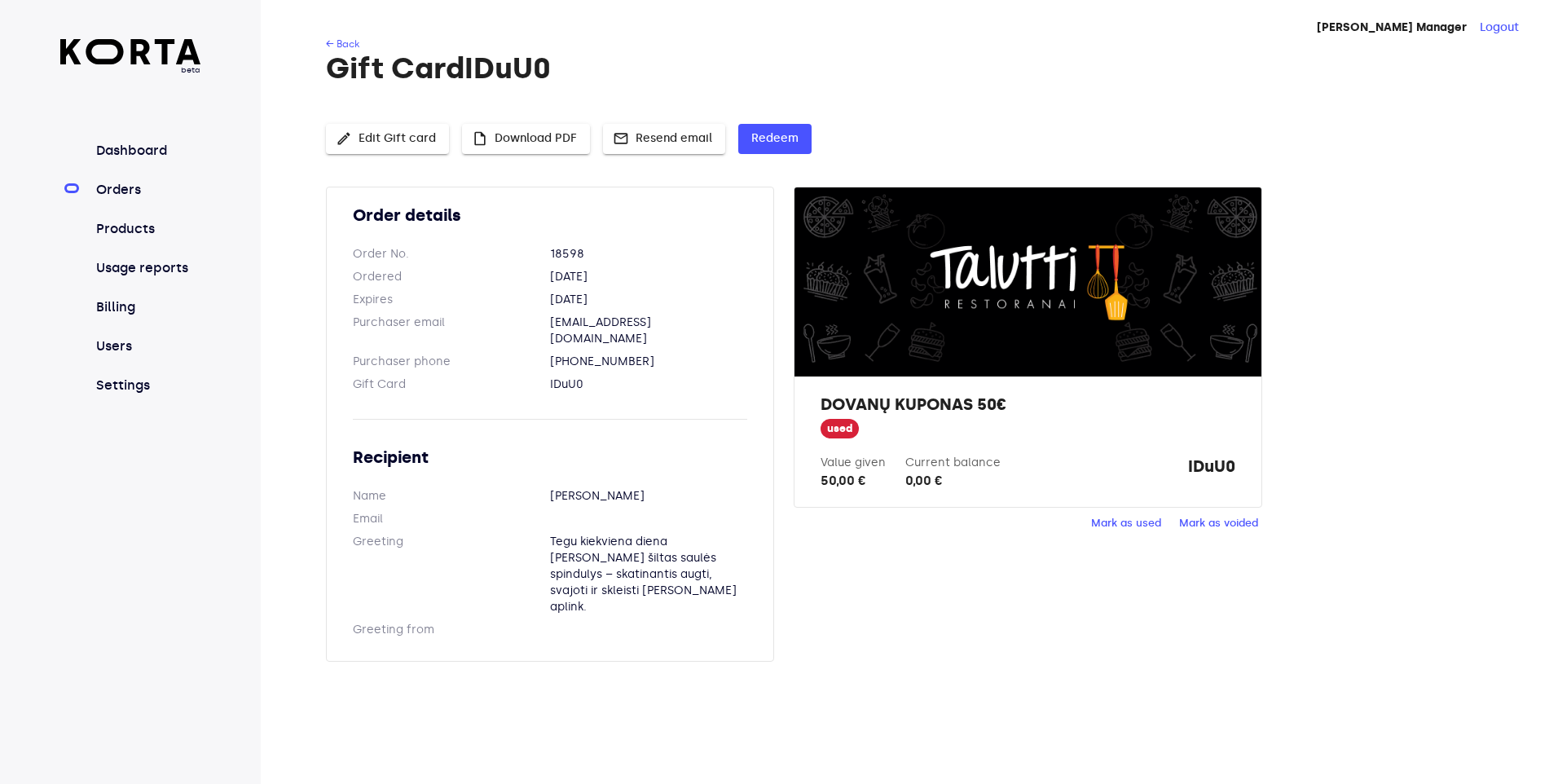
click at [843, 432] on span "used" at bounding box center [839, 428] width 38 height 15
drag, startPoint x: 1188, startPoint y: 465, endPoint x: 1235, endPoint y: 470, distance: 47.3
click at [1235, 470] on strong "IDuU0" at bounding box center [1212, 472] width 47 height 36
copy strong "IDuU0"
click at [348, 46] on link "← Back" at bounding box center [342, 44] width 33 height 11
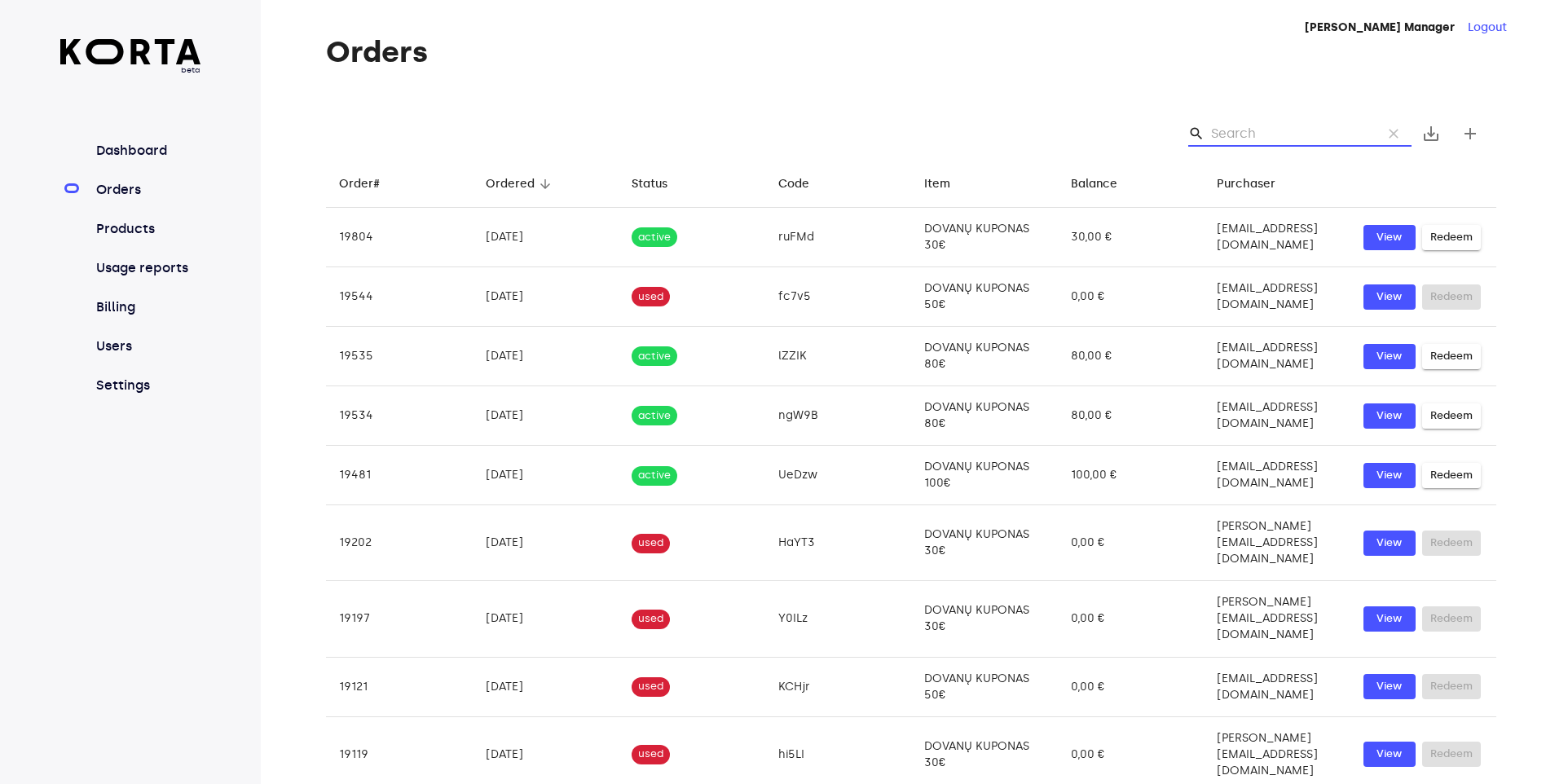
type input "IDuU0"
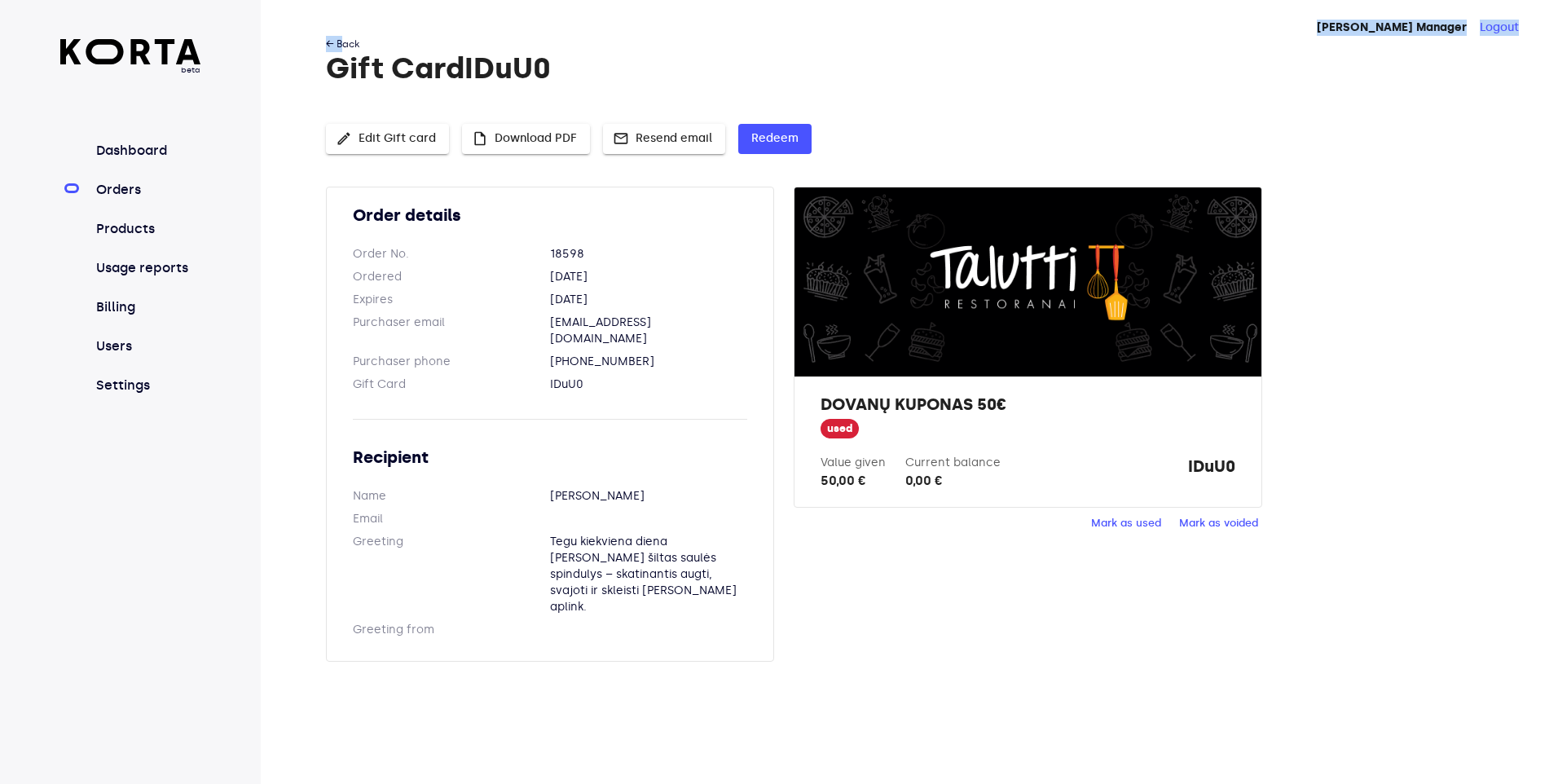
drag, startPoint x: 341, startPoint y: 32, endPoint x: 344, endPoint y: 41, distance: 9.5
click at [344, 41] on div "Talutti Restoranai Manager Logout ← Back Gift Card IDuU0 edit Edit Gift card in…" at bounding box center [909, 392] width 1297 height 784
click at [344, 41] on link "← Back" at bounding box center [342, 44] width 33 height 11
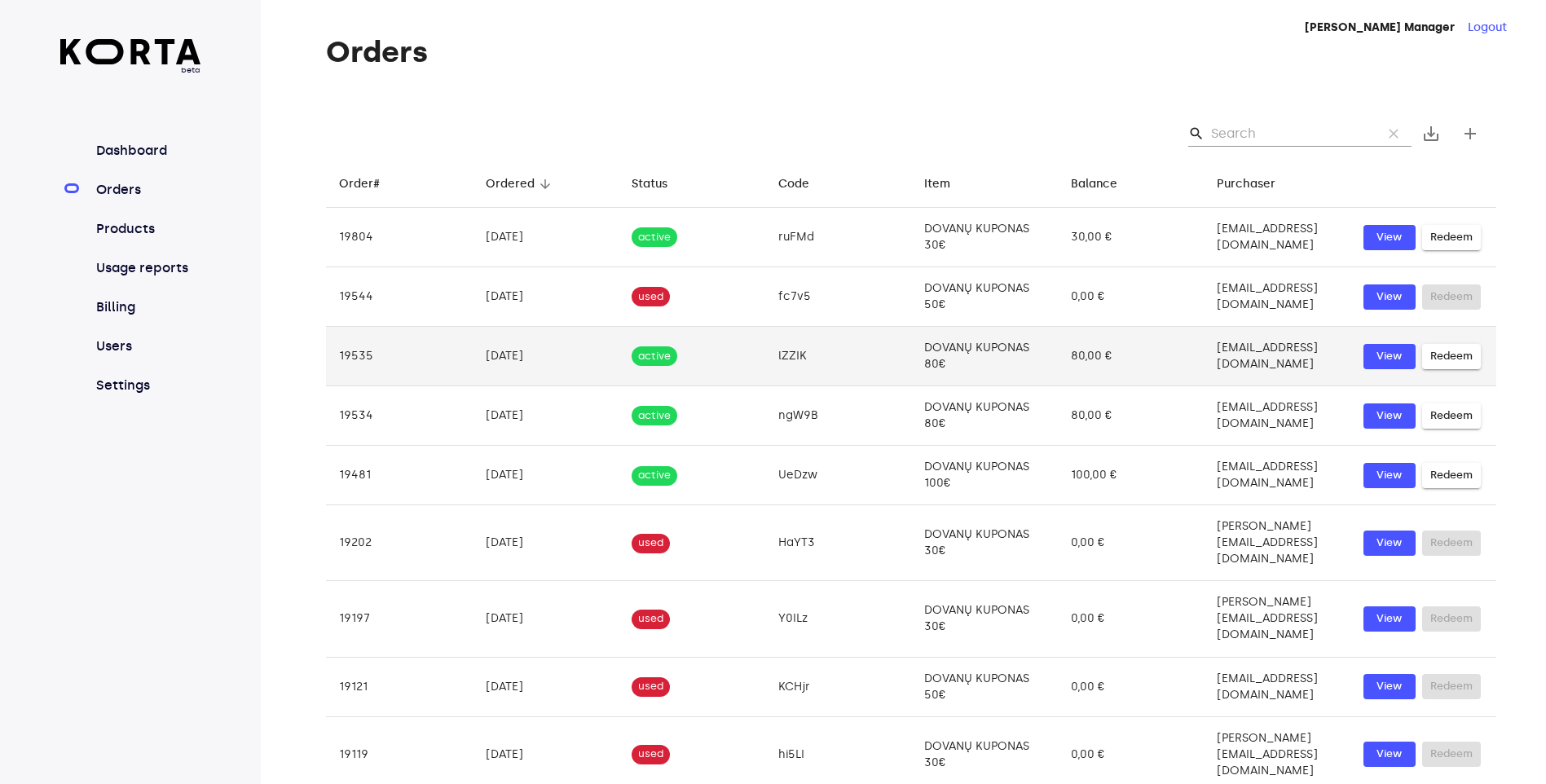
click at [911, 353] on td "DOVANŲ KUPONAS 80€" at bounding box center [985, 356] width 147 height 60
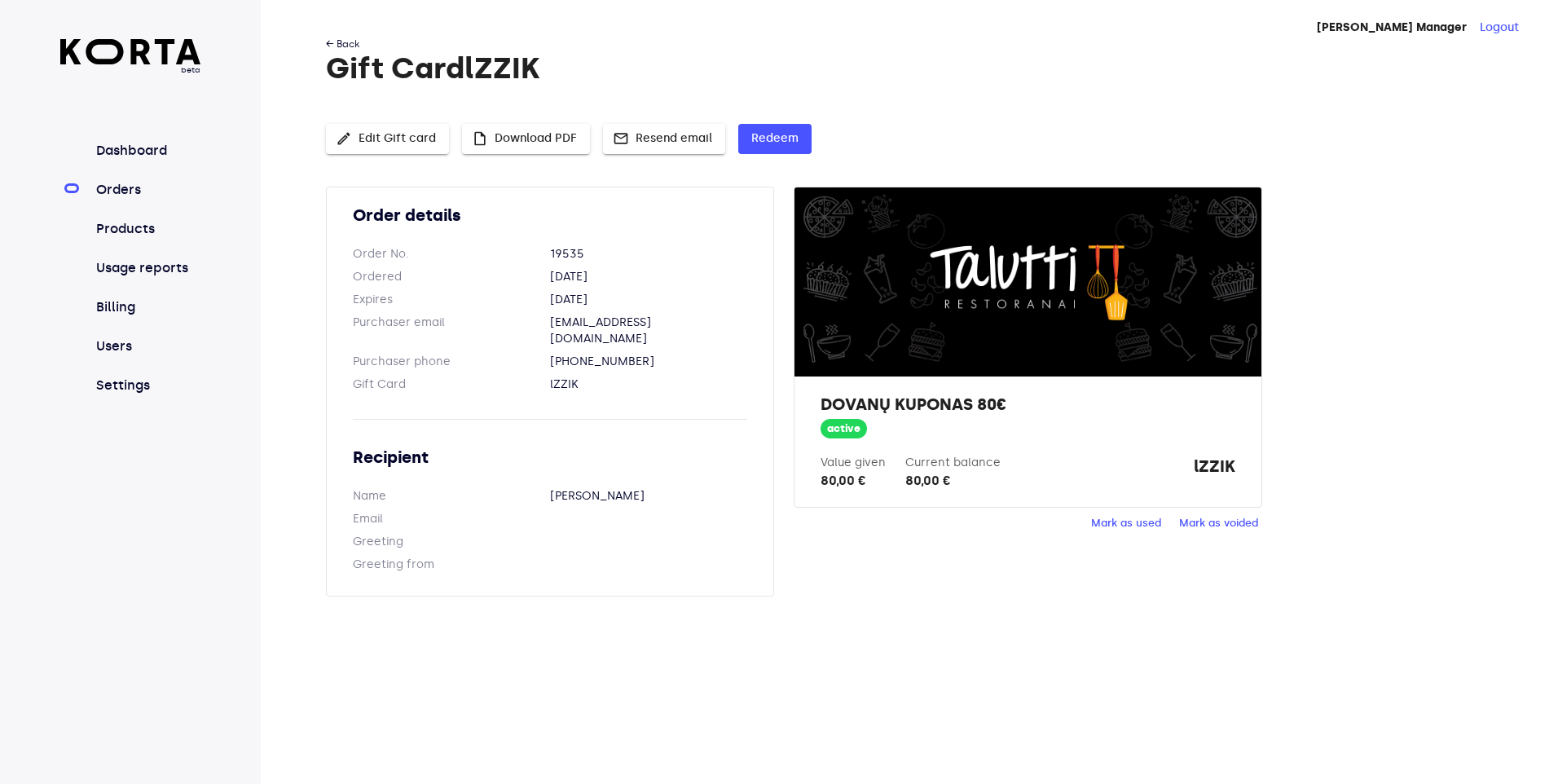
click at [353, 41] on link "← Back" at bounding box center [342, 44] width 33 height 11
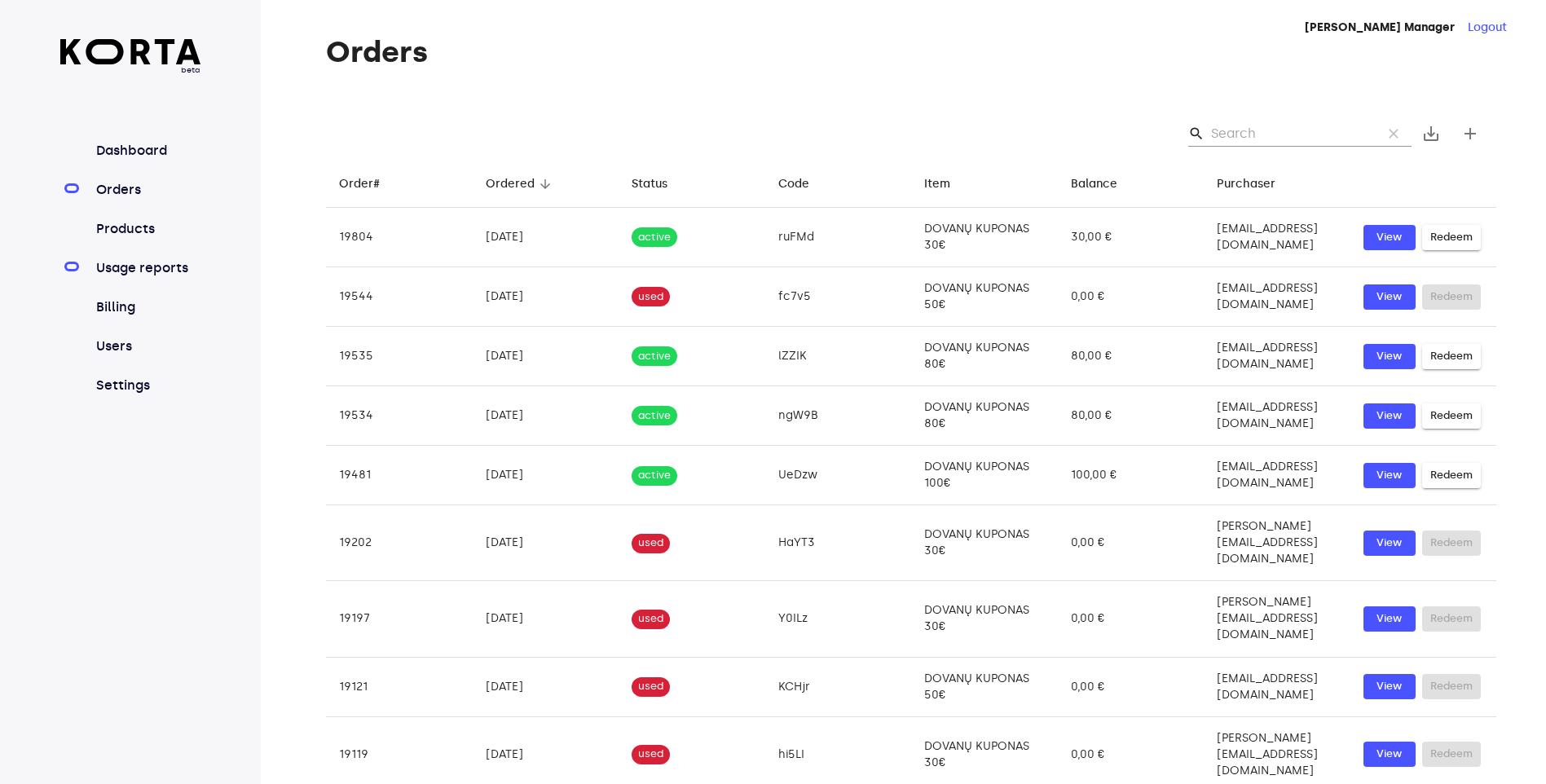
click at [166, 264] on link "Usage reports" at bounding box center [147, 267] width 108 height 20
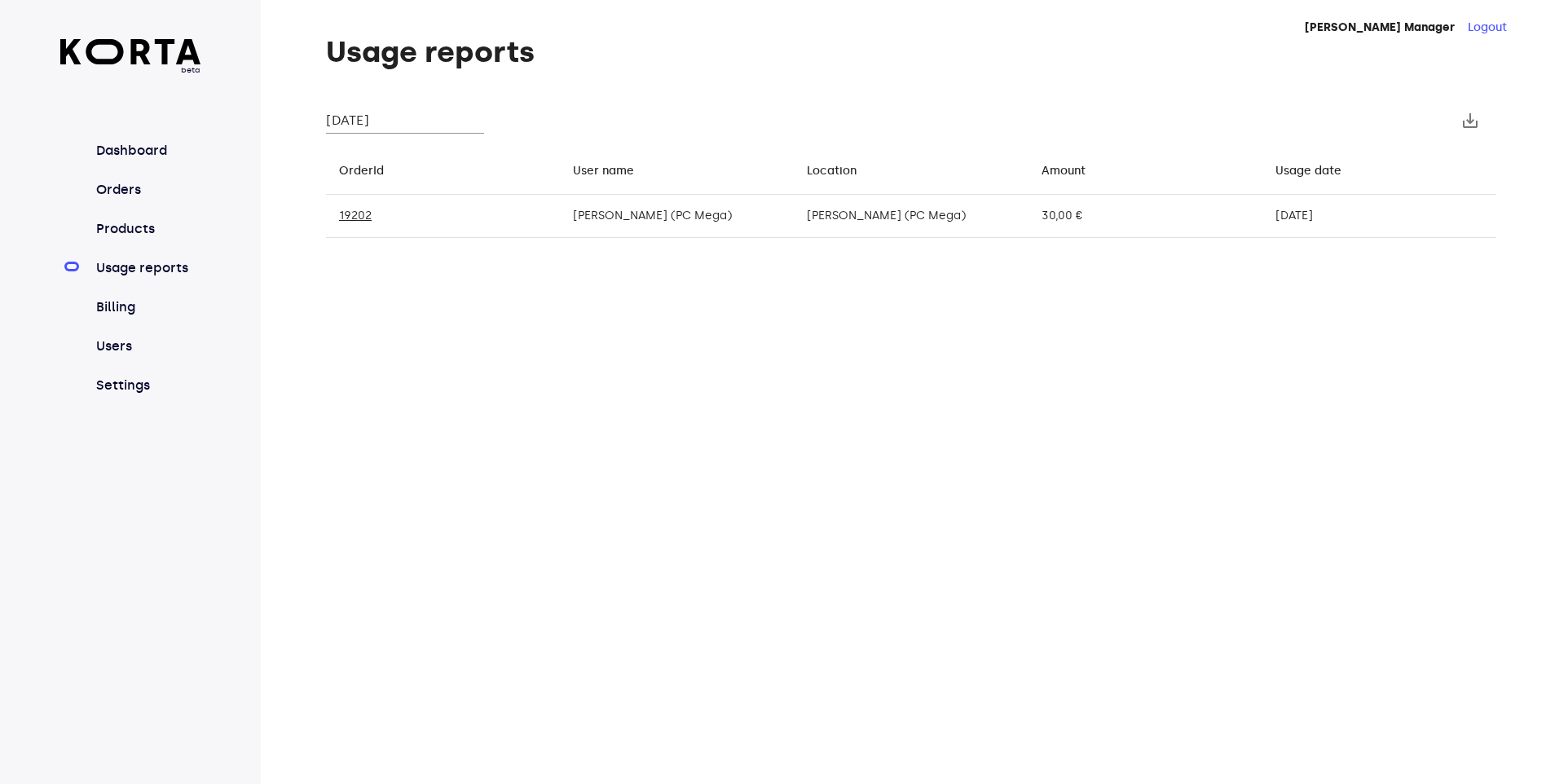
click at [410, 126] on input "[DATE]" at bounding box center [405, 119] width 158 height 26
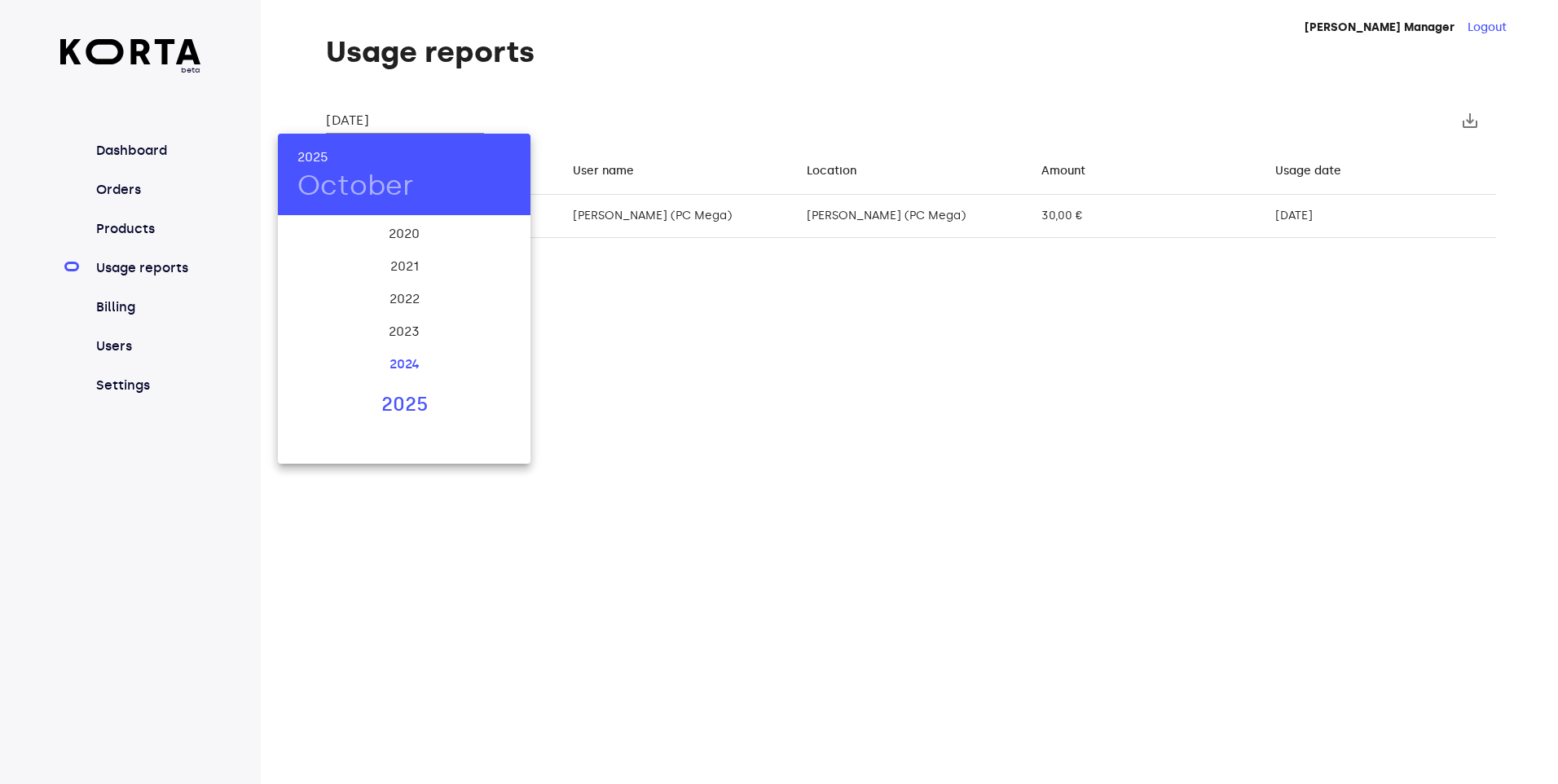
click at [393, 359] on div "2024" at bounding box center [404, 364] width 252 height 32
click at [492, 373] on div "Sep" at bounding box center [488, 370] width 84 height 61
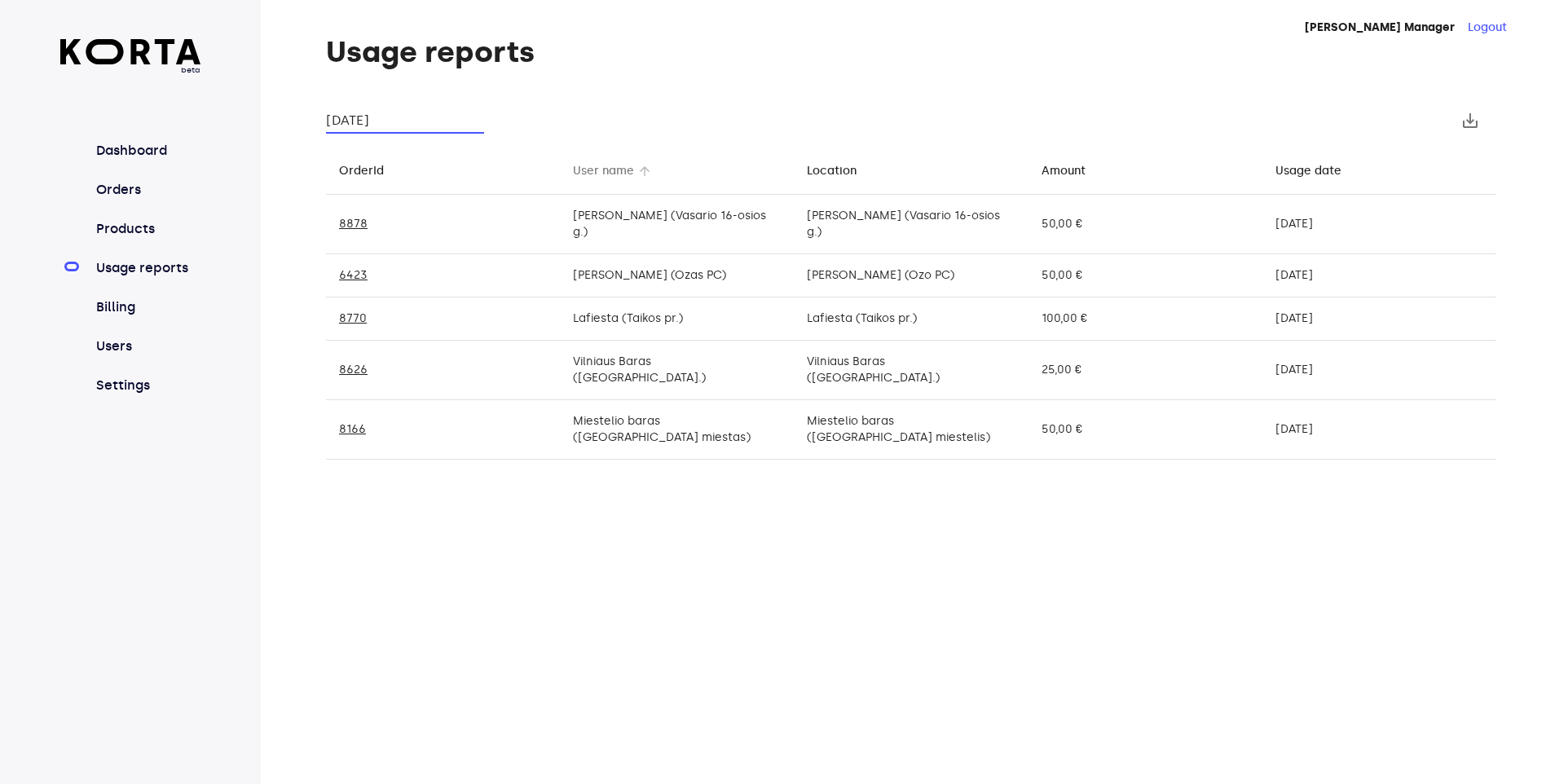
click at [605, 169] on div "User name" at bounding box center [603, 171] width 61 height 20
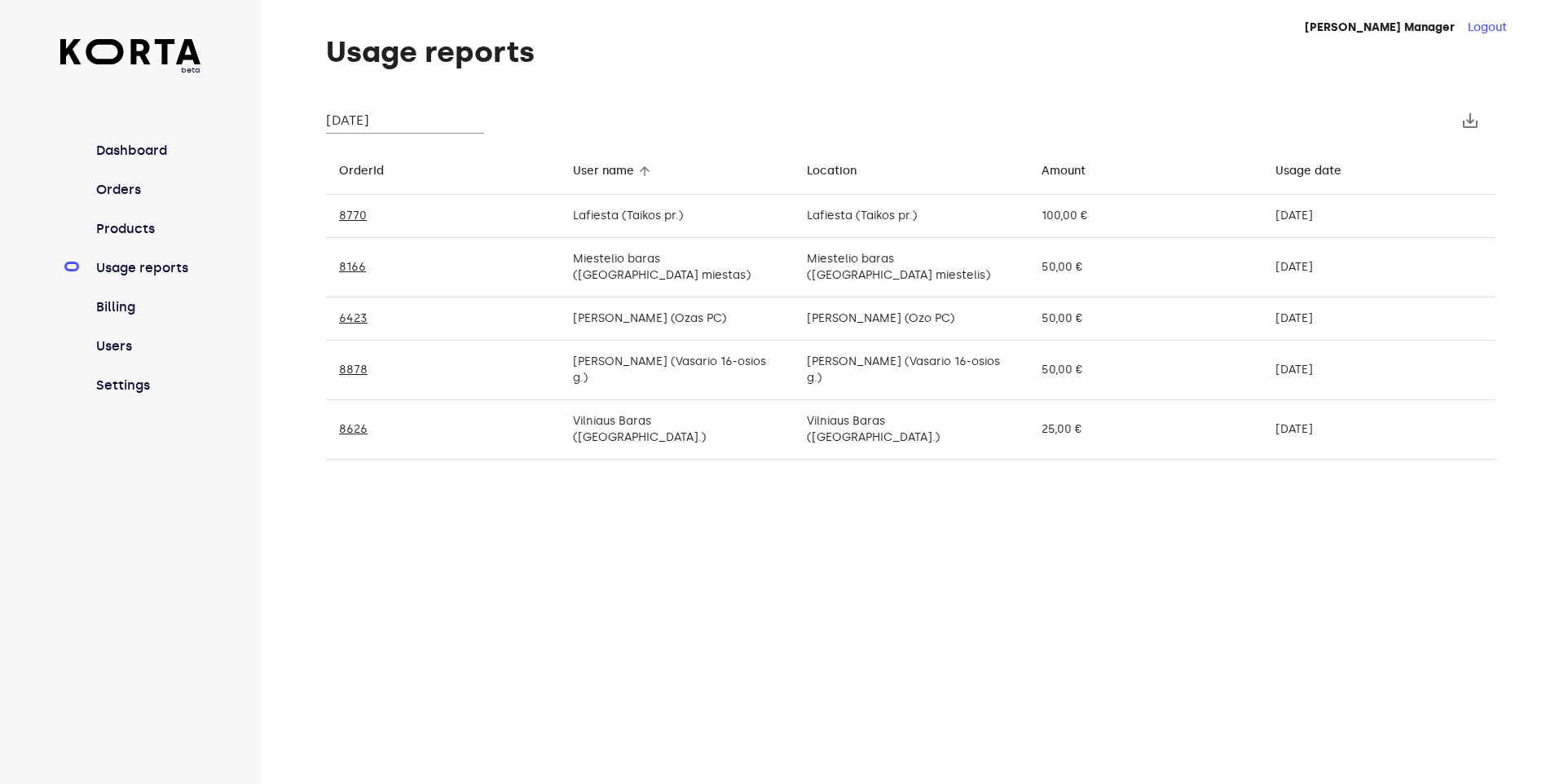
click at [622, 185] on th "User name arrow_downward" at bounding box center [676, 171] width 234 height 48
click at [621, 173] on div "User name" at bounding box center [603, 171] width 61 height 20
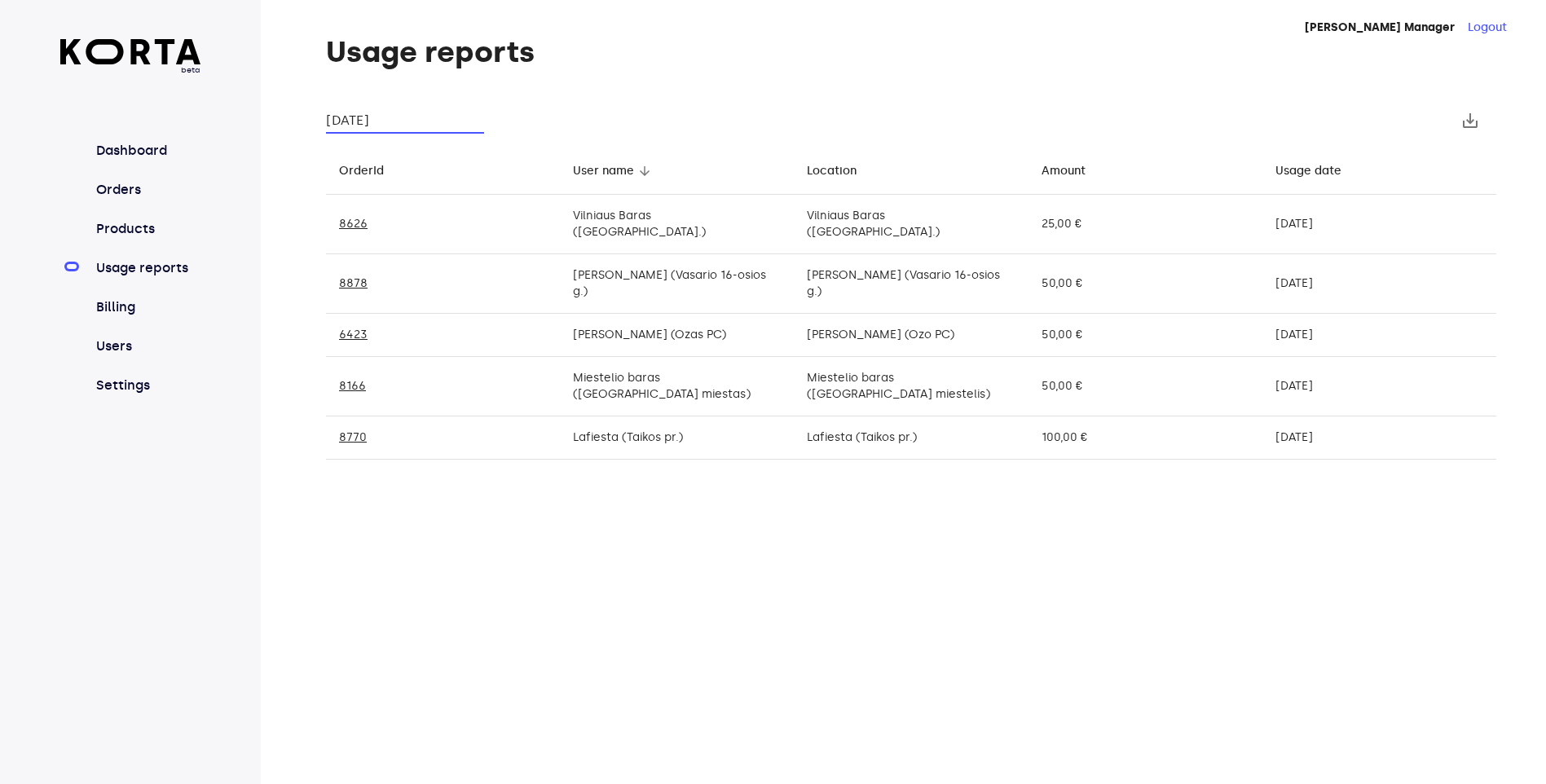
click at [392, 119] on input "[DATE]" at bounding box center [405, 119] width 158 height 26
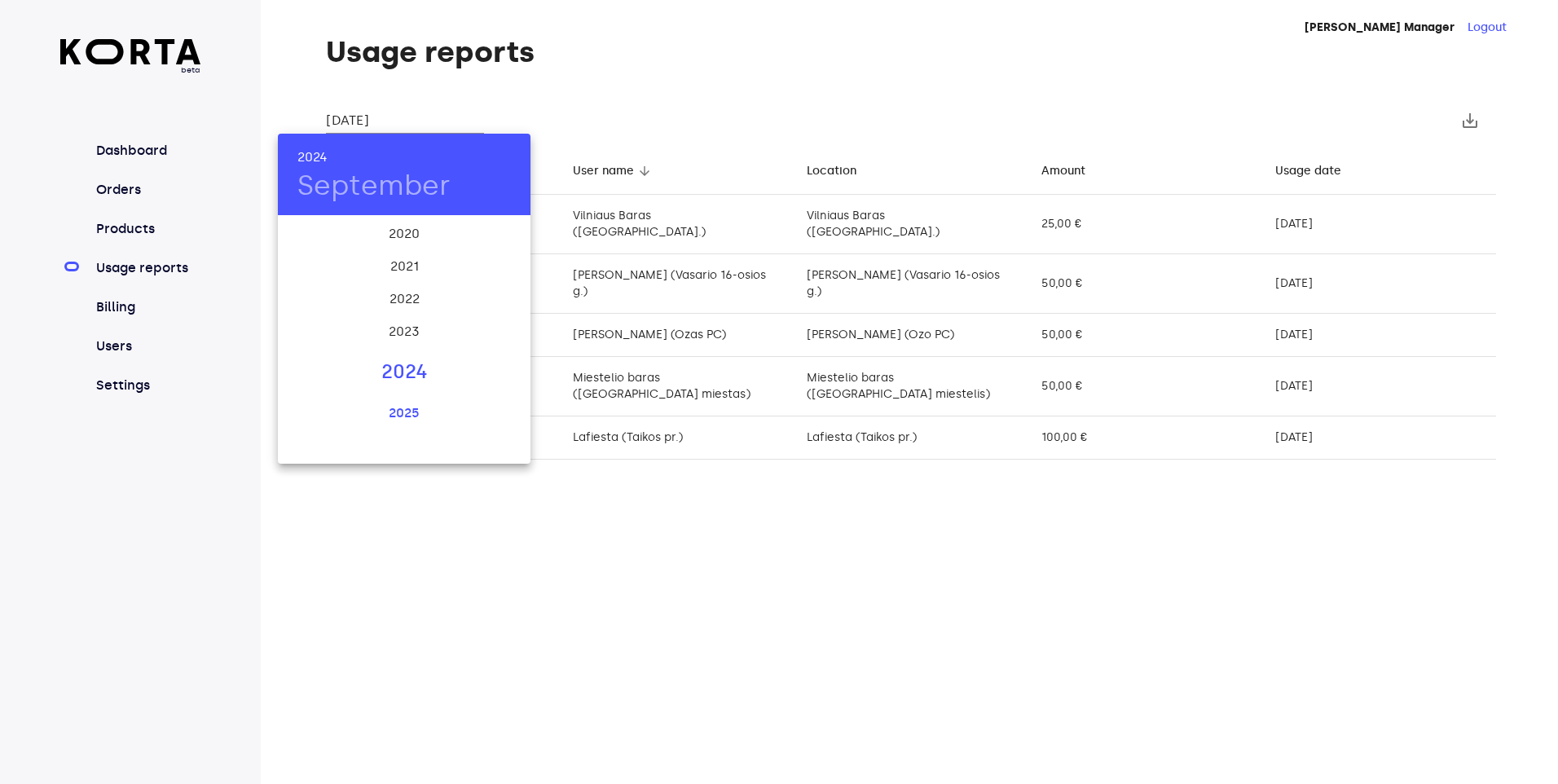
click at [404, 408] on div "2025" at bounding box center [404, 412] width 252 height 32
click at [493, 367] on div "Sep" at bounding box center [488, 370] width 84 height 61
type input "[DATE]"
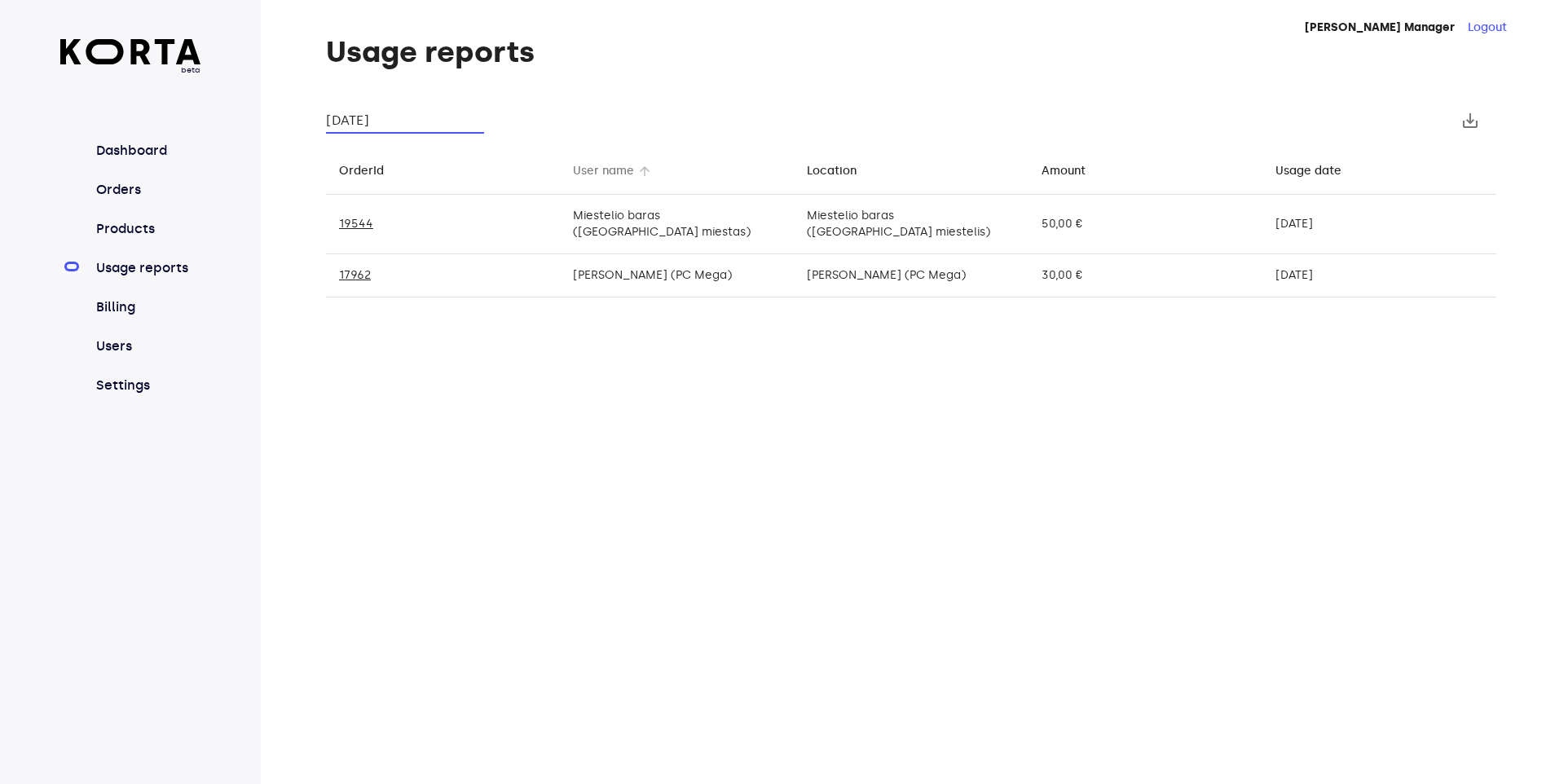
click at [598, 176] on div "User name" at bounding box center [603, 171] width 61 height 20
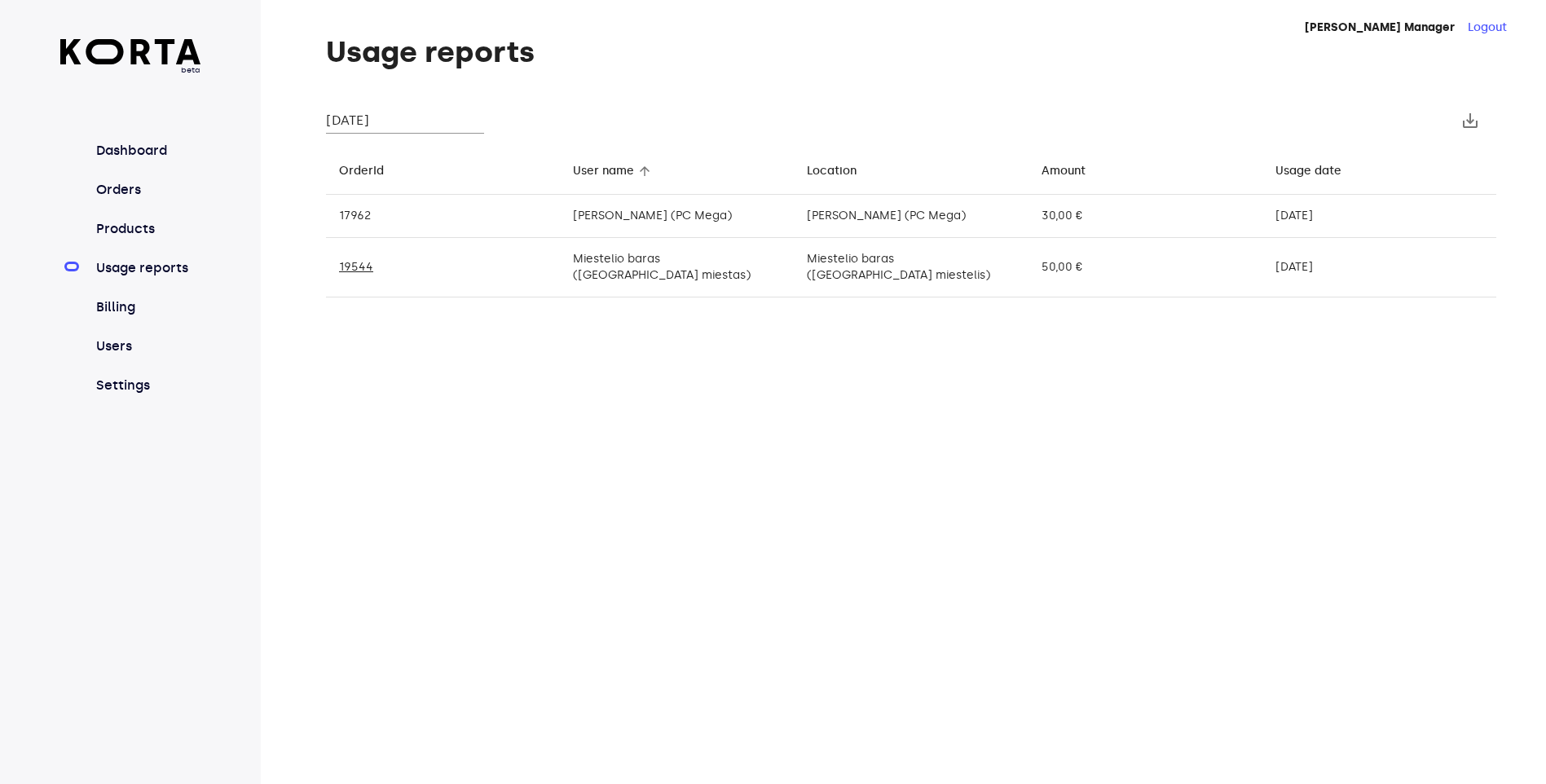
click at [353, 212] on link "17962" at bounding box center [355, 215] width 32 height 14
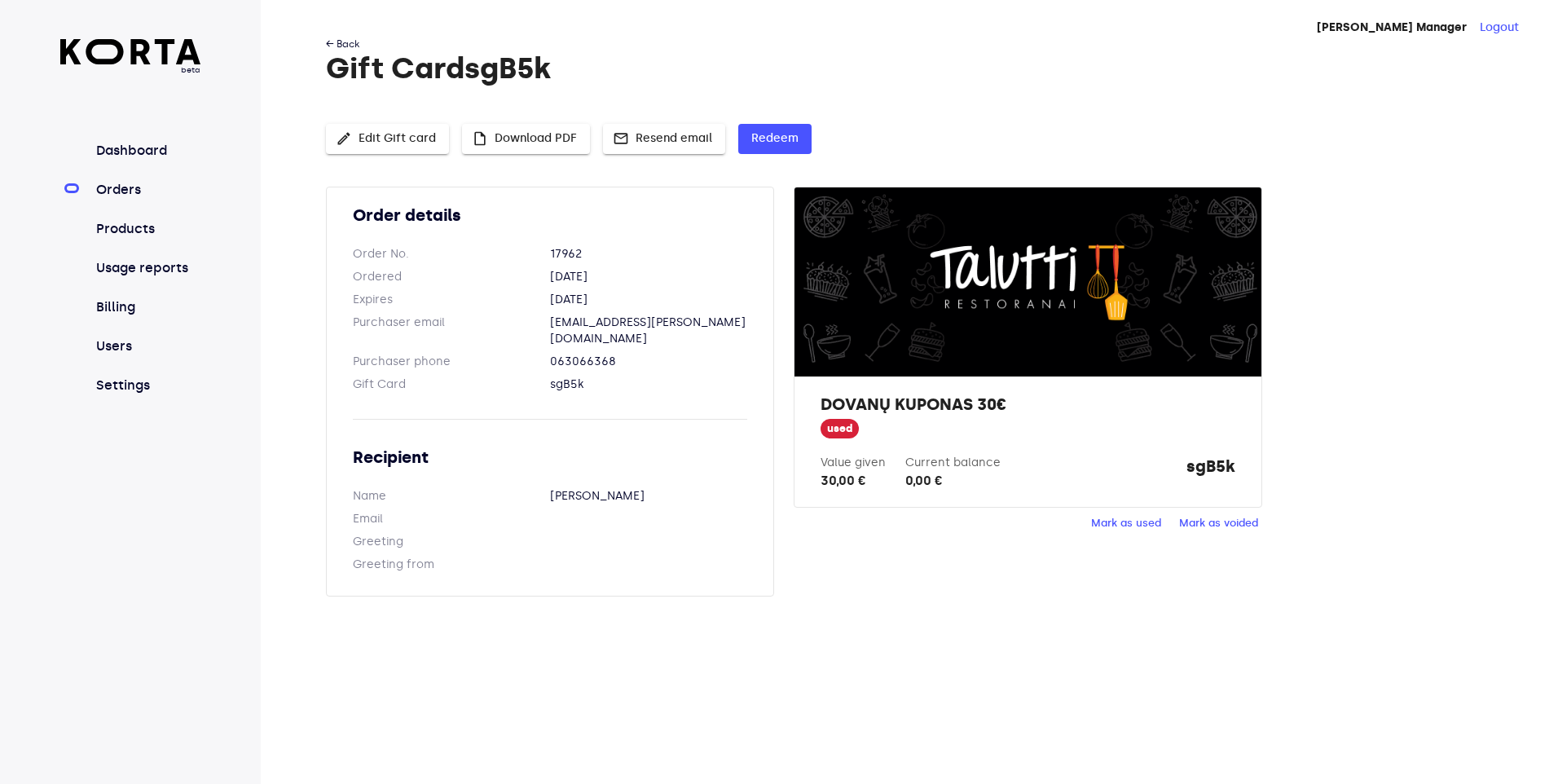
click at [345, 42] on link "← Back" at bounding box center [342, 44] width 33 height 11
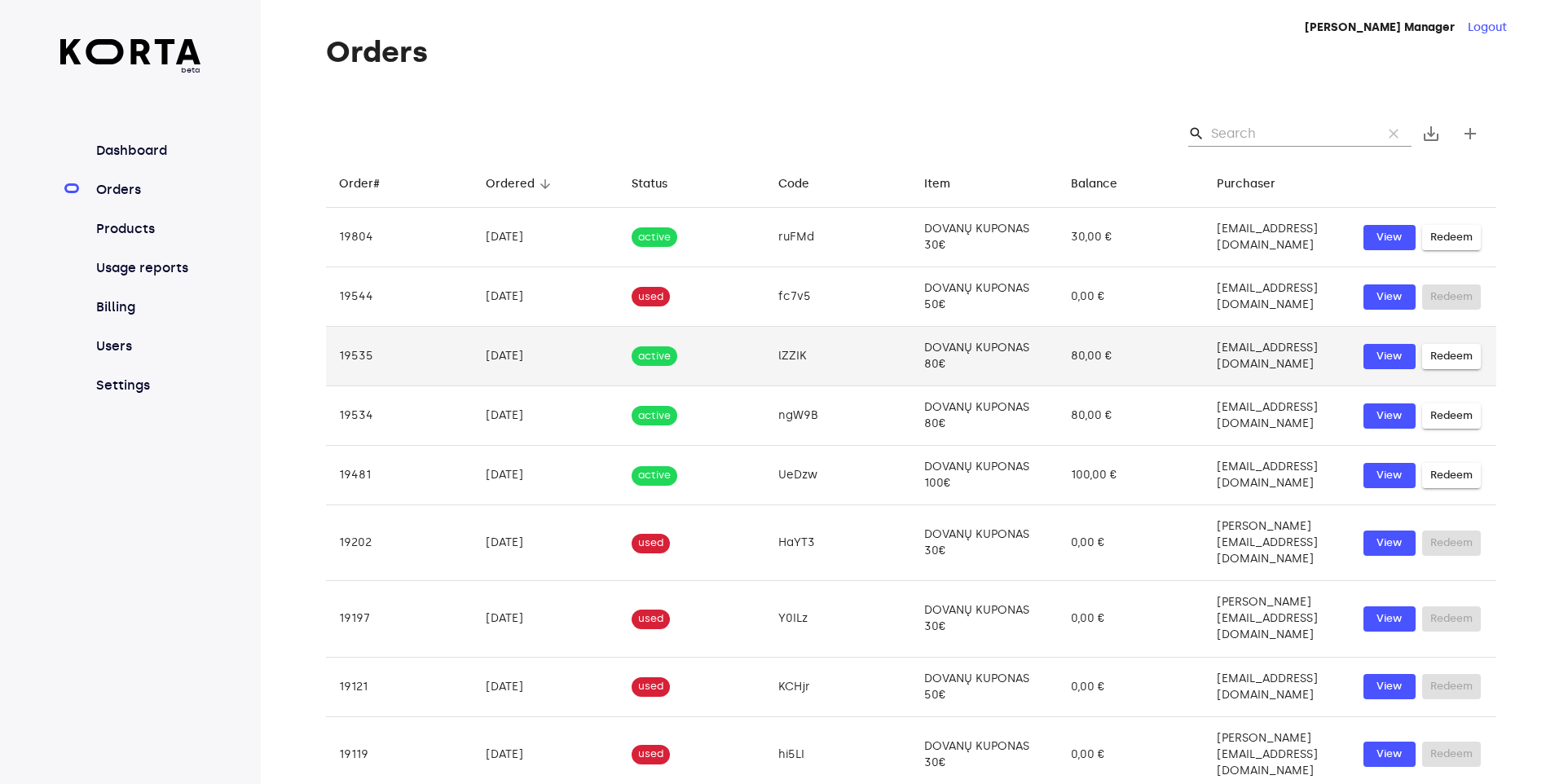
click at [501, 356] on td "[DATE]" at bounding box center [545, 356] width 147 height 60
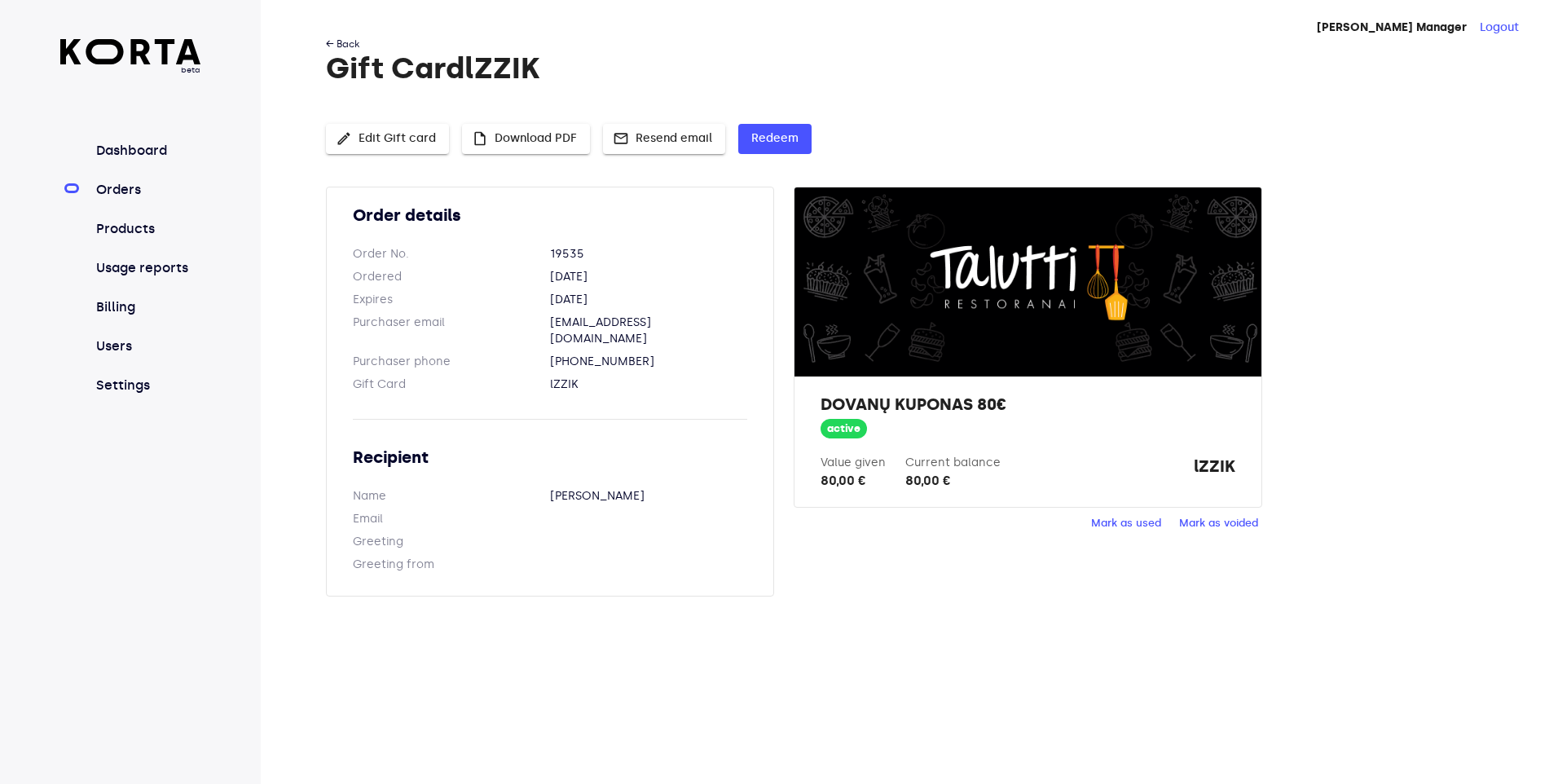
click at [350, 47] on link "← Back" at bounding box center [342, 44] width 33 height 11
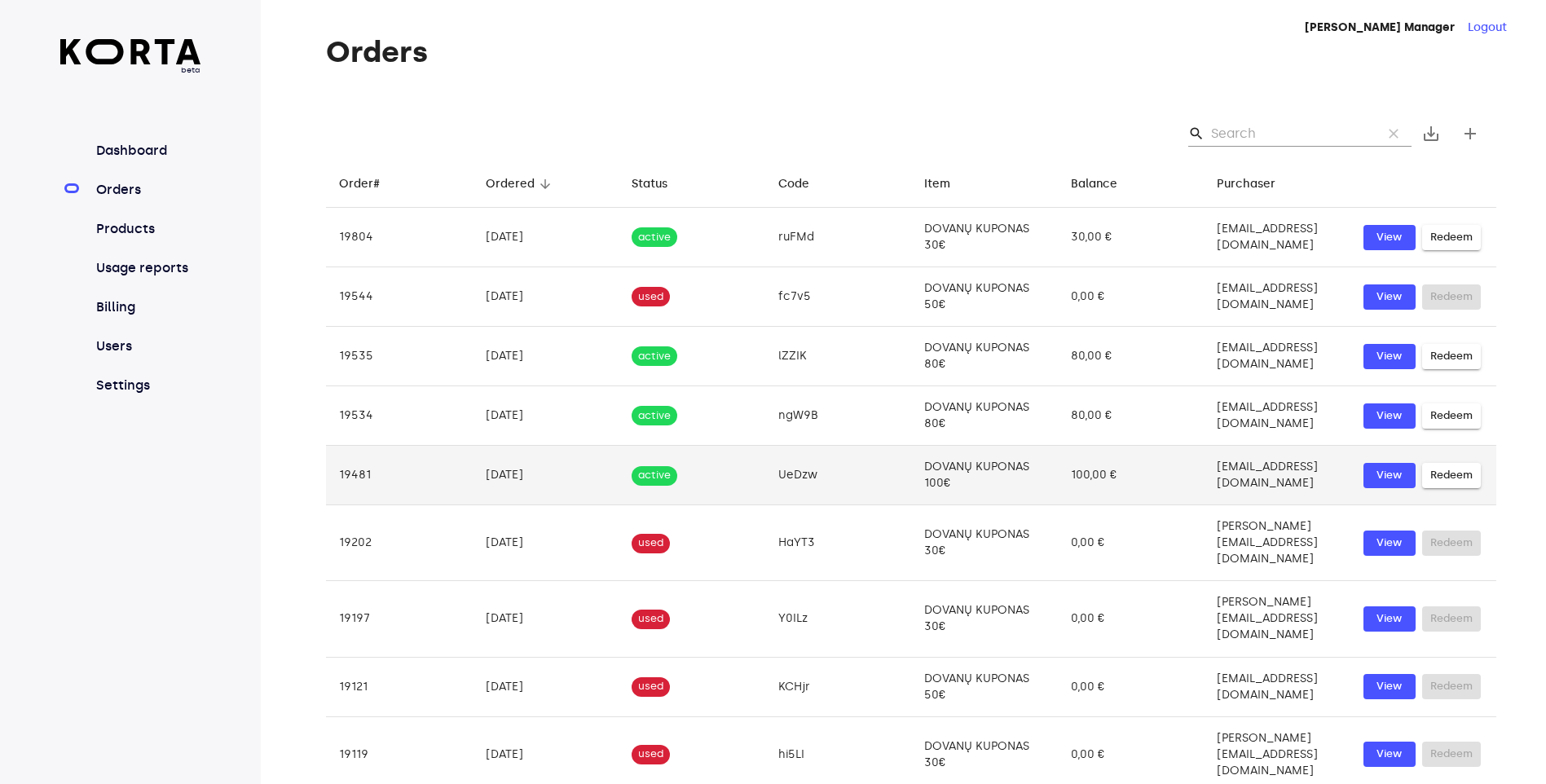
click at [499, 476] on td "[DATE]" at bounding box center [545, 475] width 147 height 60
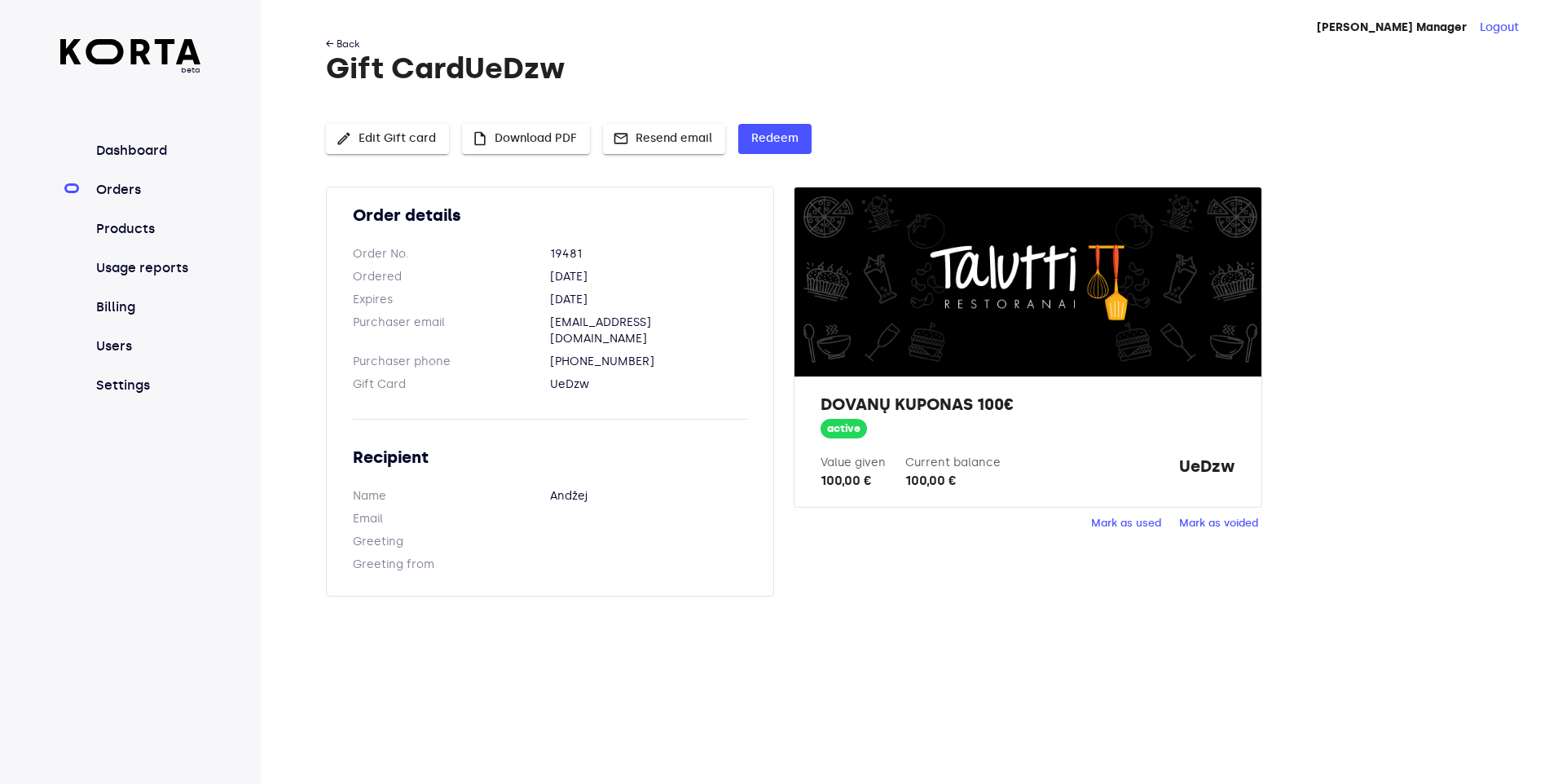
click at [340, 45] on link "← Back" at bounding box center [342, 44] width 33 height 11
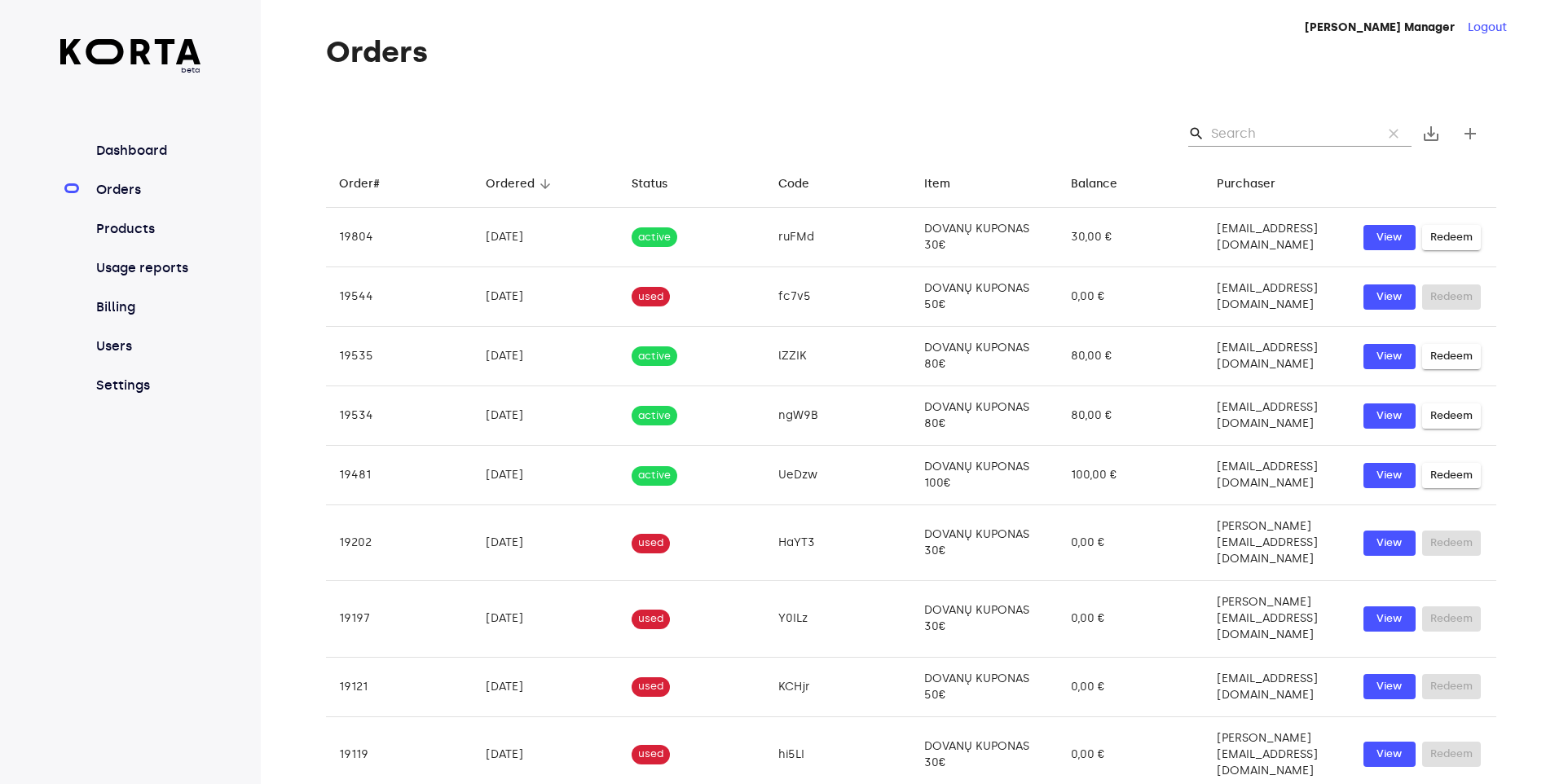
click at [118, 193] on link "Orders" at bounding box center [147, 190] width 108 height 20
click at [119, 301] on link "Billing" at bounding box center [147, 307] width 108 height 20
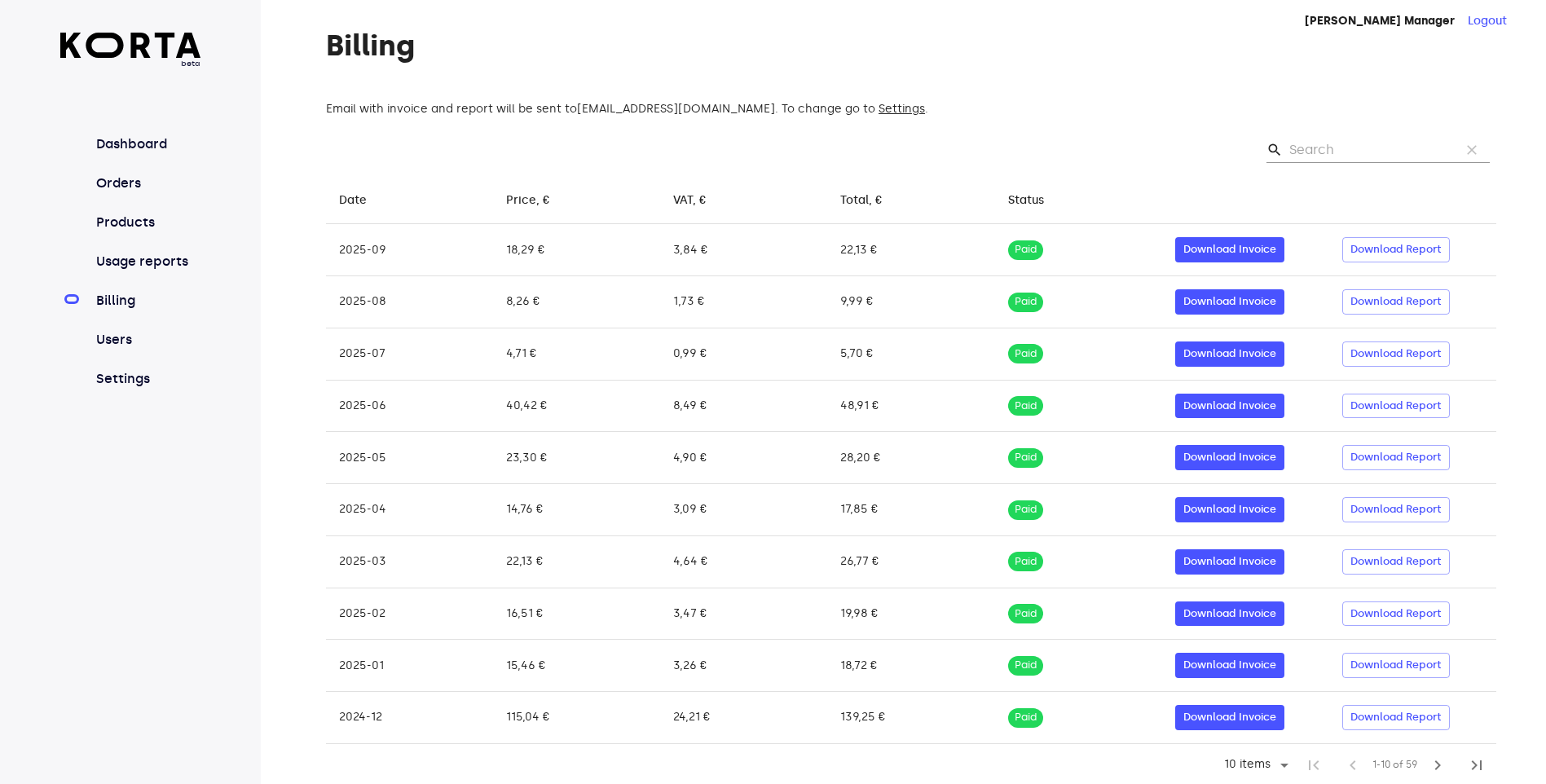
scroll to position [9, 0]
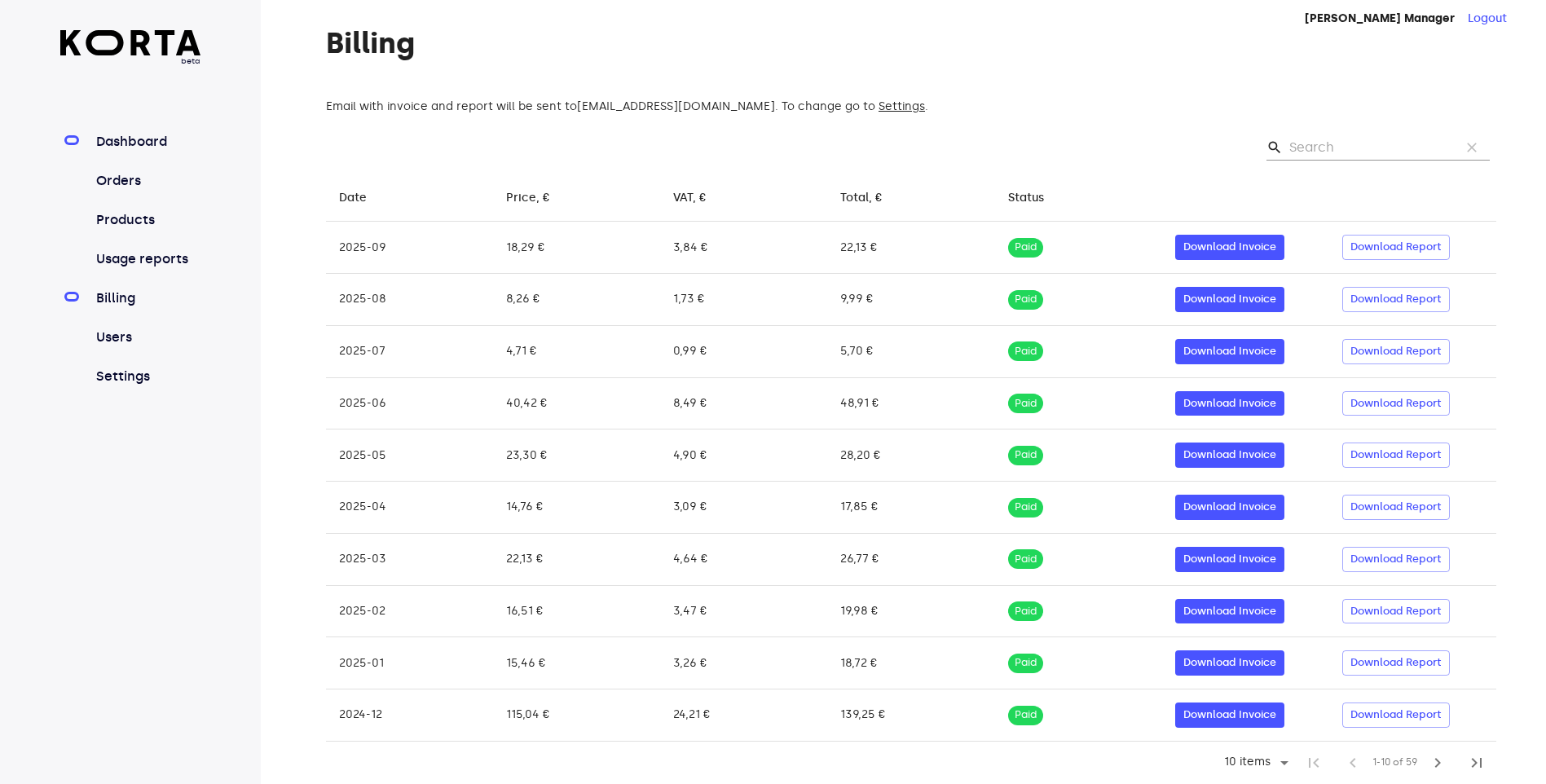
click at [134, 138] on link "Dashboard" at bounding box center [147, 141] width 108 height 20
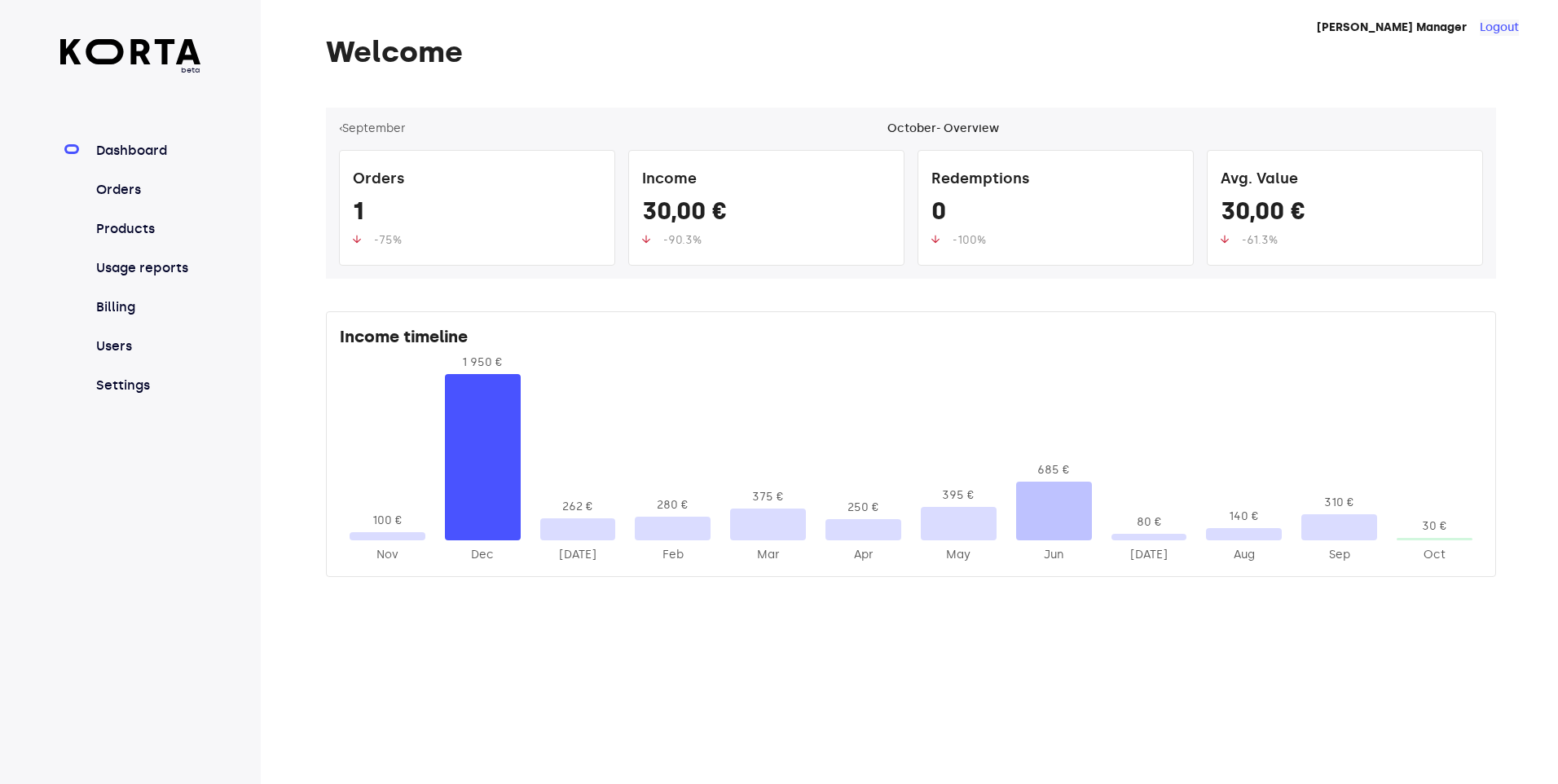
click at [1508, 30] on button "Logout" at bounding box center [1498, 27] width 39 height 16
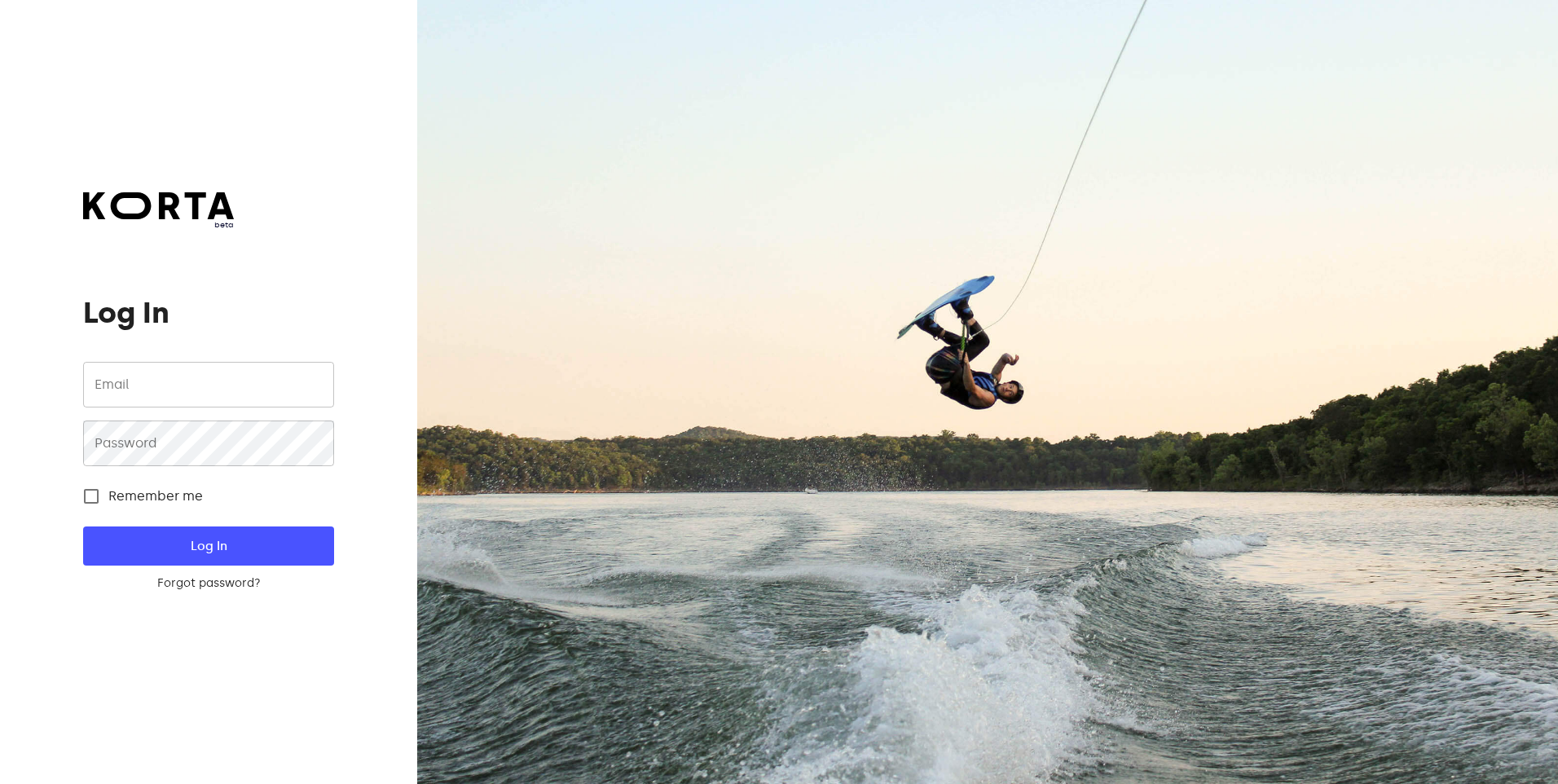
type input "[EMAIL_ADDRESS][DOMAIN_NAME]"
